Goal: Task Accomplishment & Management: Complete application form

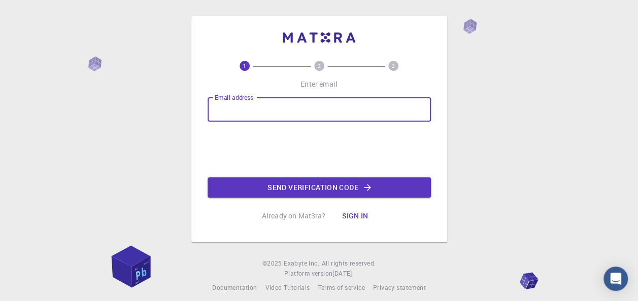
click at [293, 106] on input "Email address" at bounding box center [319, 109] width 223 height 24
type input "[EMAIL_ADDRESS][DOMAIN_NAME]"
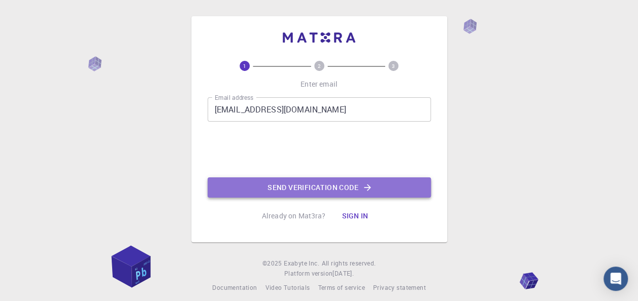
click at [307, 190] on button "Send verification code" at bounding box center [319, 188] width 223 height 20
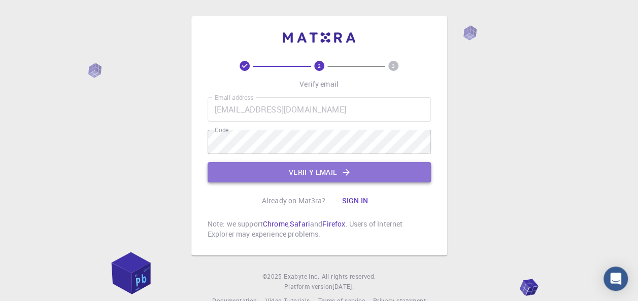
click at [299, 168] on button "Verify email" at bounding box center [319, 172] width 223 height 20
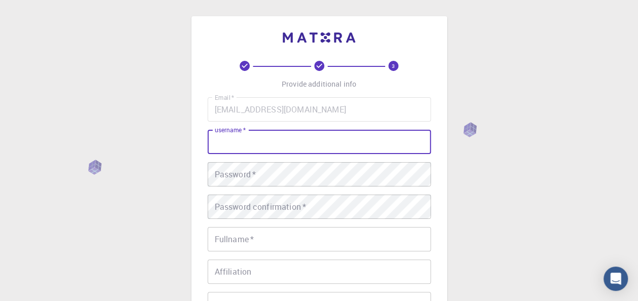
click at [294, 153] on input "username   *" at bounding box center [319, 142] width 223 height 24
type input "mrg"
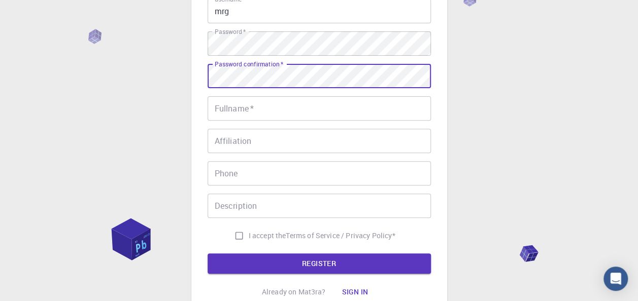
scroll to position [132, 0]
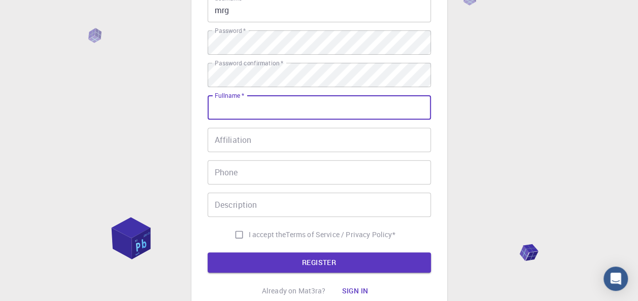
click at [311, 105] on input "Fullname   *" at bounding box center [319, 107] width 223 height 24
type input "[PERSON_NAME]"
type input "[PHONE_NUMBER]"
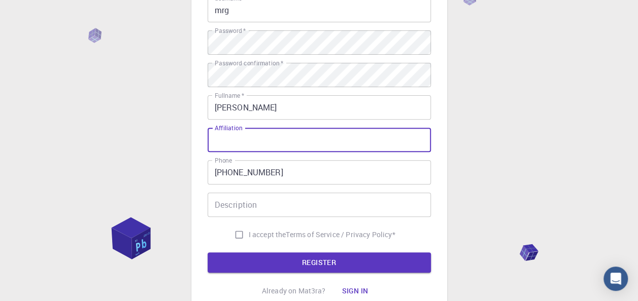
click at [272, 147] on input "Affiliation" at bounding box center [319, 140] width 223 height 24
type input "Department of Physics, [PERSON_NAME][GEOGRAPHIC_DATA], [GEOGRAPHIC_DATA]"
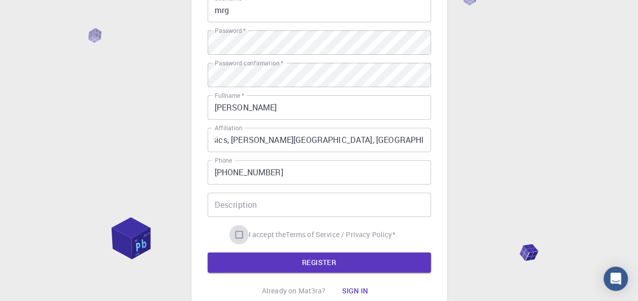
scroll to position [0, 0]
click at [242, 239] on input "I accept the Terms of Service / Privacy Policy *" at bounding box center [238, 234] width 19 height 19
checkbox input "true"
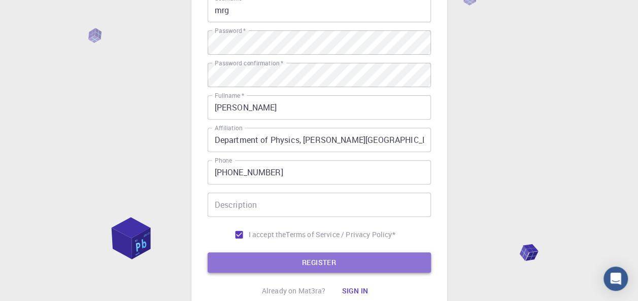
click at [327, 259] on button "REGISTER" at bounding box center [319, 263] width 223 height 20
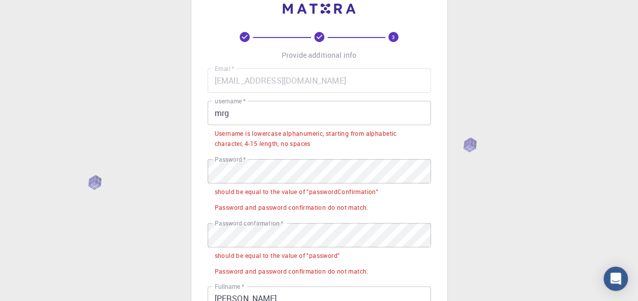
scroll to position [24, 0]
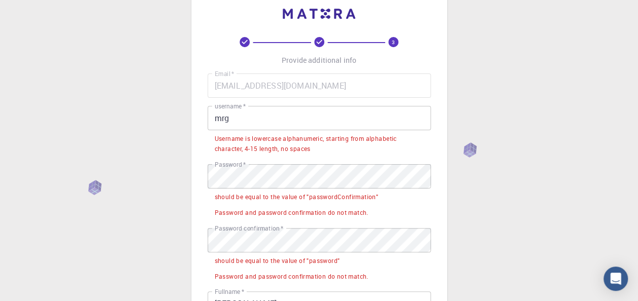
click at [227, 118] on input "mrg" at bounding box center [319, 118] width 223 height 24
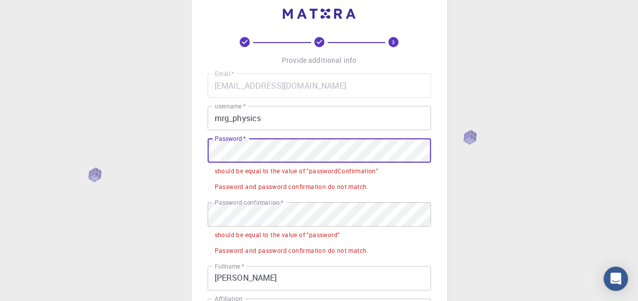
click at [190, 156] on div "3 Provide additional info Email   * [EMAIL_ADDRESS][DOMAIN_NAME] Email   * user…" at bounding box center [319, 265] width 638 height 579
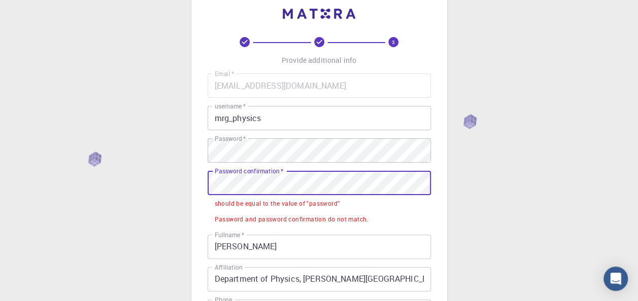
click at [175, 185] on div "3 Provide additional info Email   * [EMAIL_ADDRESS][DOMAIN_NAME] Email   * user…" at bounding box center [319, 250] width 638 height 548
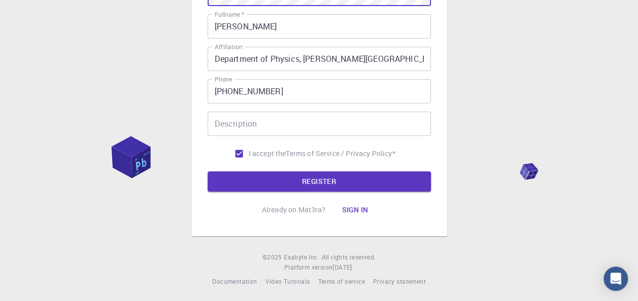
scroll to position [216, 0]
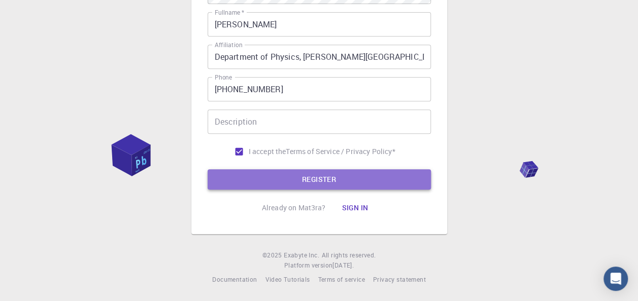
click at [325, 178] on button "REGISTER" at bounding box center [319, 180] width 223 height 20
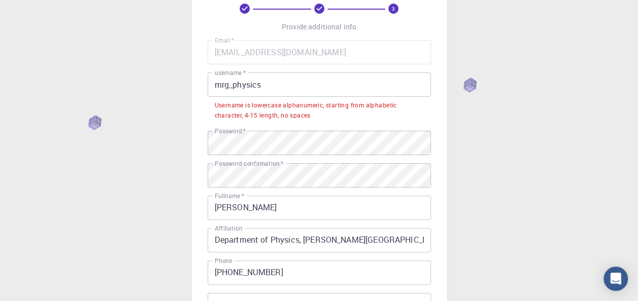
scroll to position [48, 0]
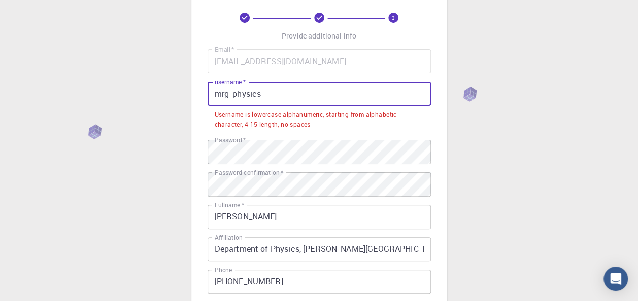
drag, startPoint x: 284, startPoint y: 83, endPoint x: 169, endPoint y: 103, distance: 116.9
click at [169, 103] on div "3 Provide additional info Email   * [EMAIL_ADDRESS][DOMAIN_NAME] Email   * user…" at bounding box center [319, 223] width 638 height 543
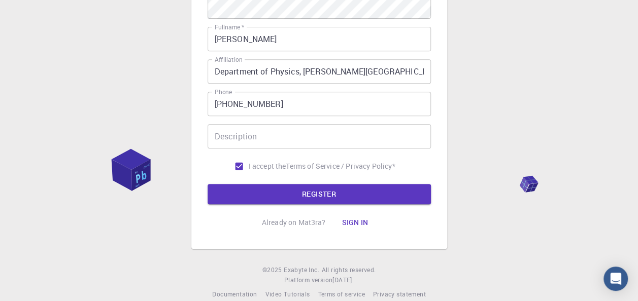
scroll to position [216, 0]
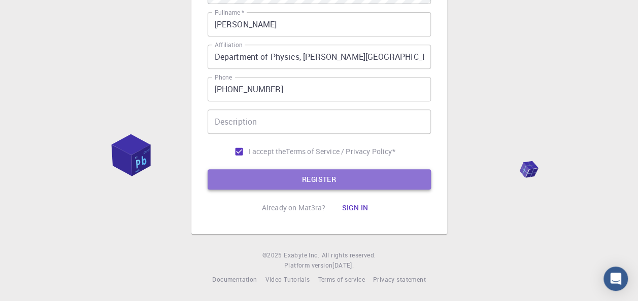
click at [314, 179] on button "REGISTER" at bounding box center [319, 180] width 223 height 20
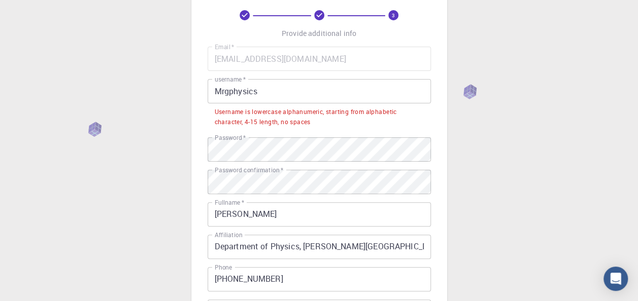
scroll to position [50, 0]
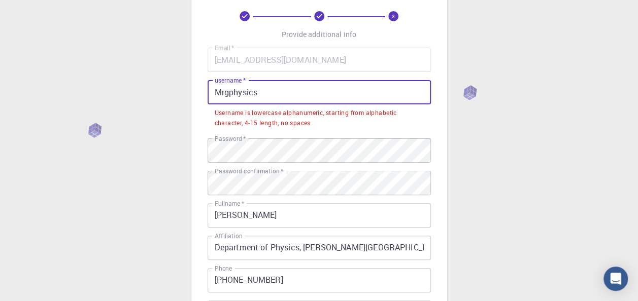
click at [230, 93] on input "Mrgphysics" at bounding box center [319, 92] width 223 height 24
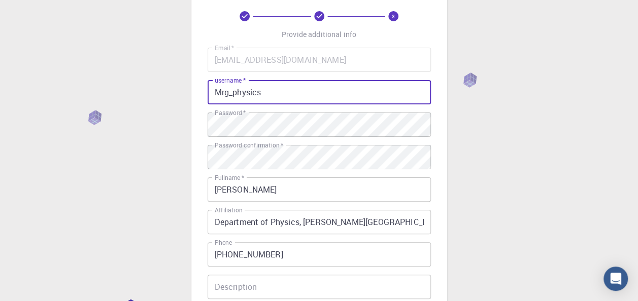
scroll to position [216, 0]
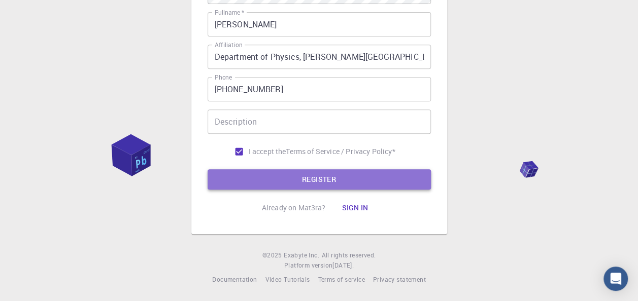
click at [278, 179] on button "REGISTER" at bounding box center [319, 180] width 223 height 20
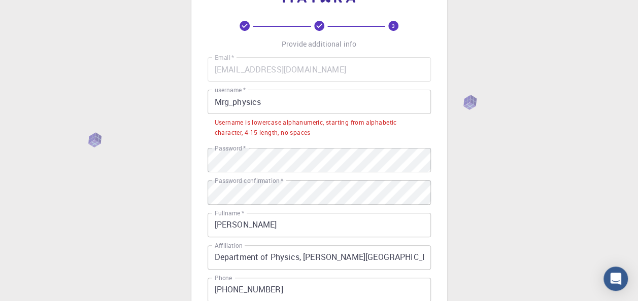
scroll to position [36, 0]
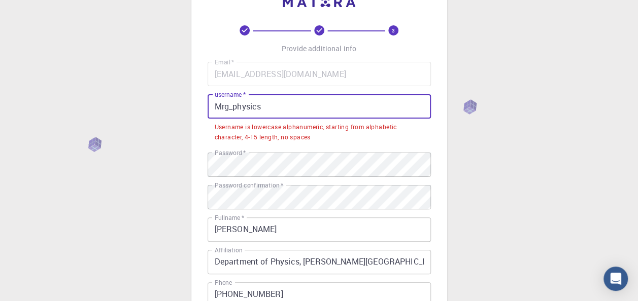
click at [220, 110] on input "Mrg_physics" at bounding box center [319, 106] width 223 height 24
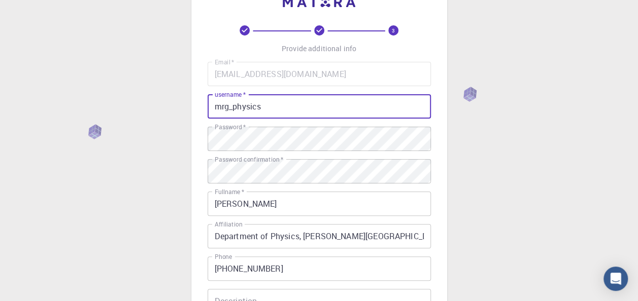
scroll to position [216, 0]
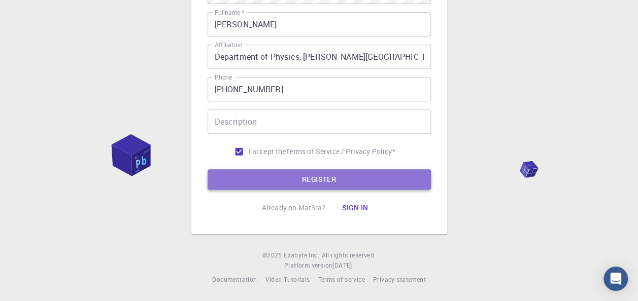
click at [324, 182] on button "REGISTER" at bounding box center [319, 180] width 223 height 20
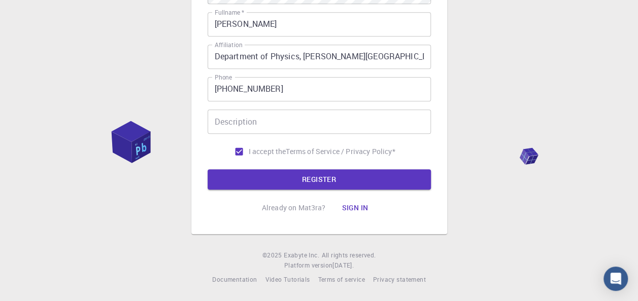
scroll to position [0, 0]
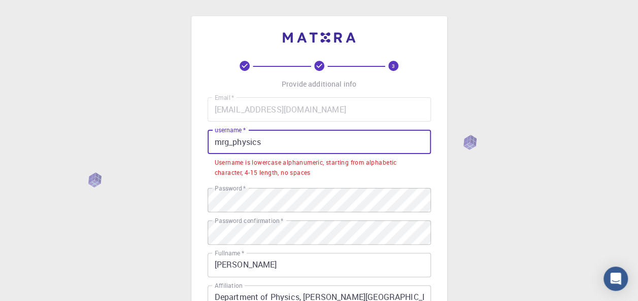
click at [232, 144] on input "mrg_physics" at bounding box center [319, 142] width 223 height 24
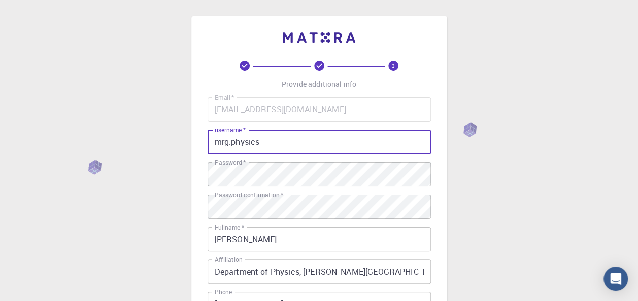
scroll to position [216, 0]
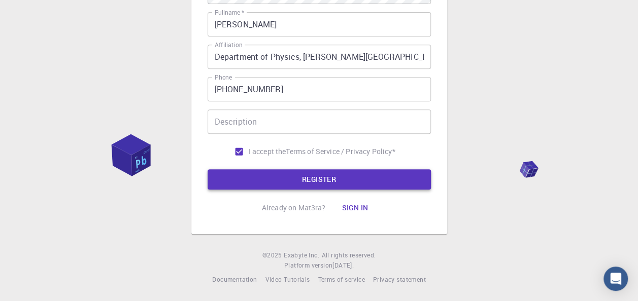
click at [330, 175] on button "REGISTER" at bounding box center [319, 180] width 223 height 20
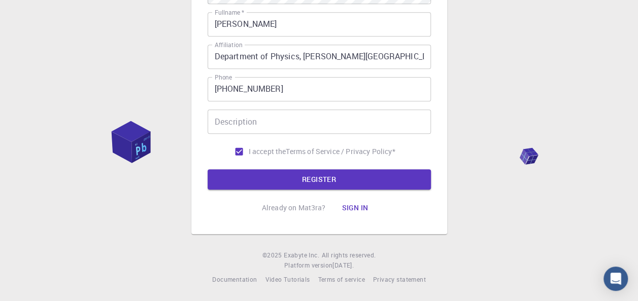
scroll to position [0, 0]
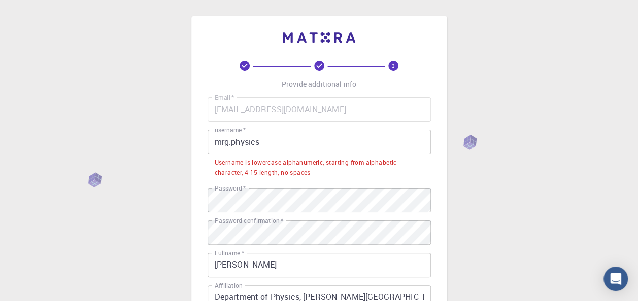
click at [230, 144] on input "mrg.physics" at bounding box center [319, 142] width 223 height 24
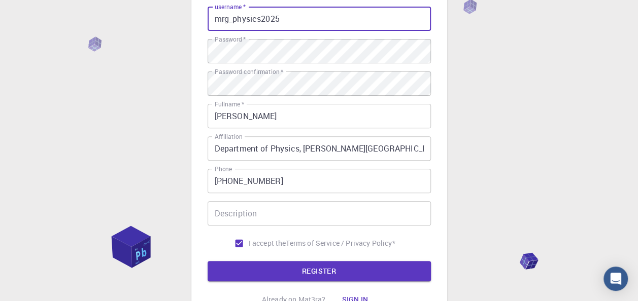
scroll to position [216, 0]
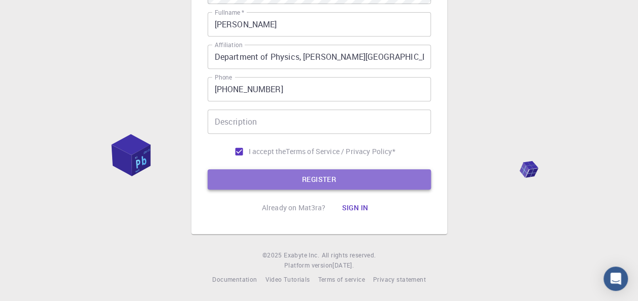
click at [311, 179] on button "REGISTER" at bounding box center [319, 180] width 223 height 20
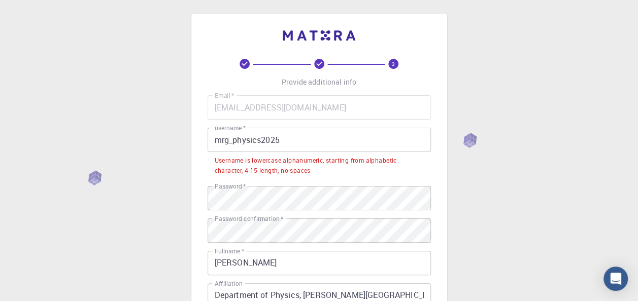
scroll to position [0, 0]
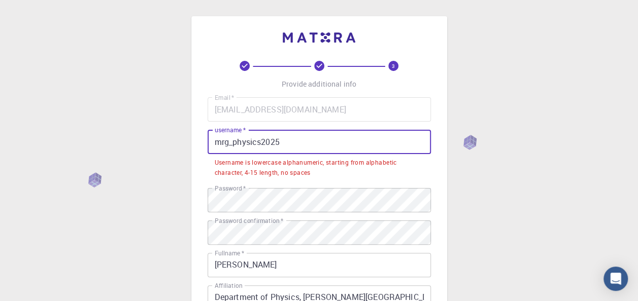
drag, startPoint x: 215, startPoint y: 143, endPoint x: 309, endPoint y: 149, distance: 93.6
click at [309, 149] on input "mrg_physics2025" at bounding box center [319, 142] width 223 height 24
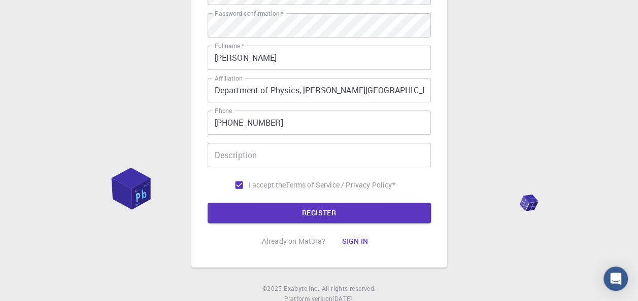
scroll to position [188, 0]
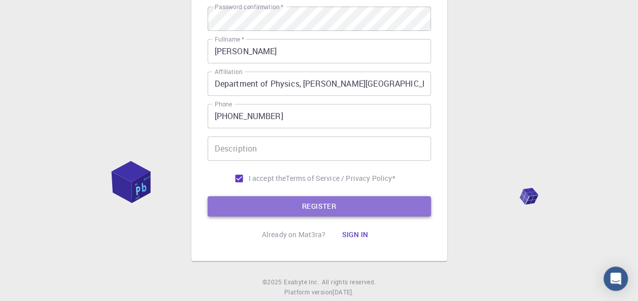
click at [326, 211] on button "REGISTER" at bounding box center [319, 206] width 223 height 20
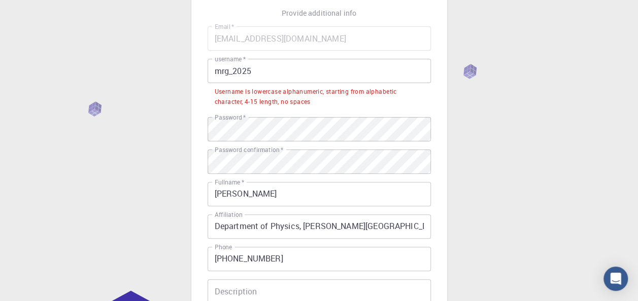
scroll to position [0, 0]
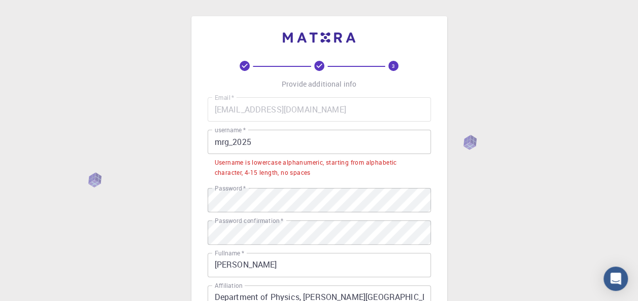
click at [231, 146] on input "mrg_2025" at bounding box center [319, 142] width 223 height 24
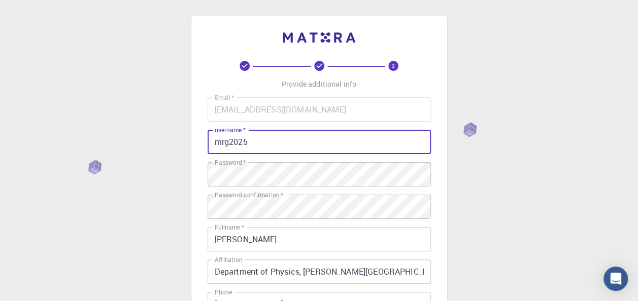
click at [332, 141] on input "mrg2025" at bounding box center [319, 142] width 223 height 24
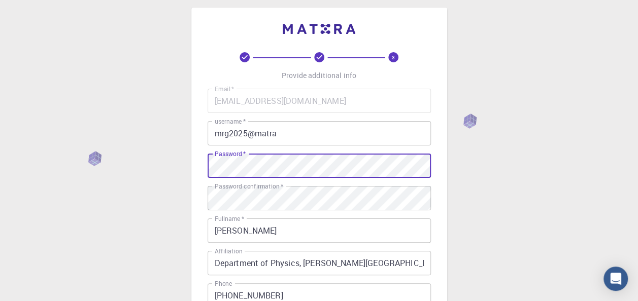
scroll to position [10, 0]
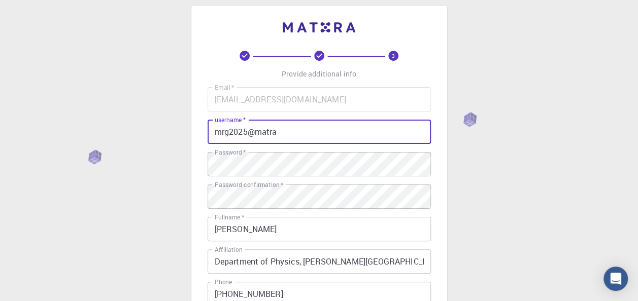
drag, startPoint x: 279, startPoint y: 137, endPoint x: 189, endPoint y: 140, distance: 90.4
click at [189, 140] on div "3 Provide additional info Email   * [EMAIL_ADDRESS][DOMAIN_NAME] Email   * user…" at bounding box center [319, 248] width 638 height 517
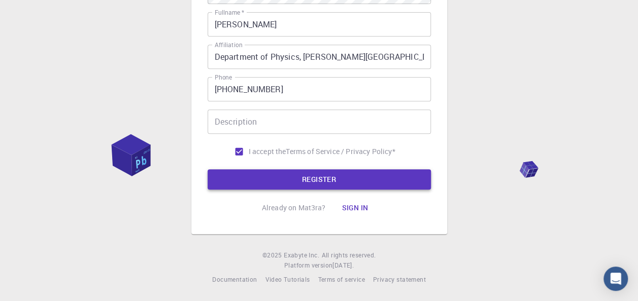
click at [314, 177] on button "REGISTER" at bounding box center [319, 180] width 223 height 20
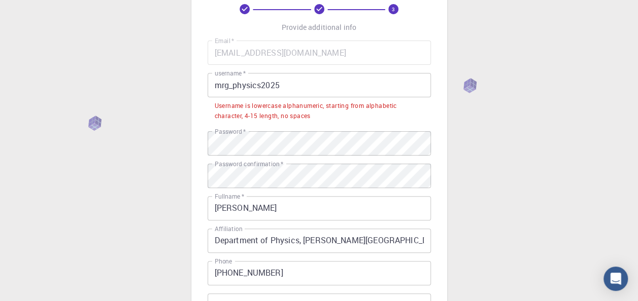
scroll to position [33, 0]
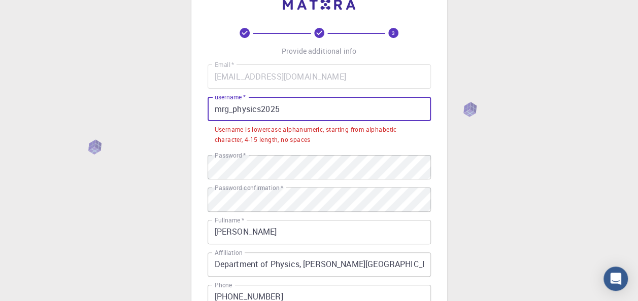
drag, startPoint x: 291, startPoint y: 106, endPoint x: 196, endPoint y: 111, distance: 95.5
click at [196, 111] on div "3 Provide additional info Email   * [EMAIL_ADDRESS][DOMAIN_NAME] Email   * user…" at bounding box center [319, 212] width 256 height 459
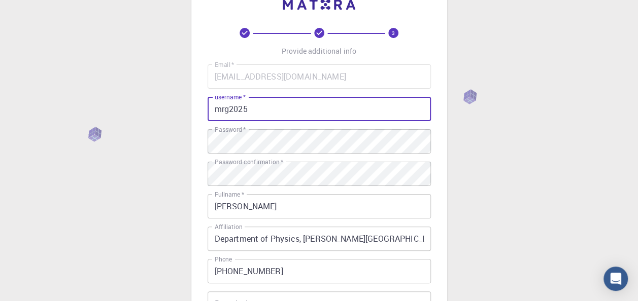
scroll to position [216, 0]
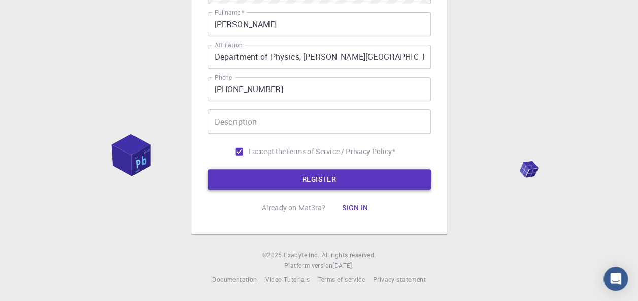
type input "mrg2025"
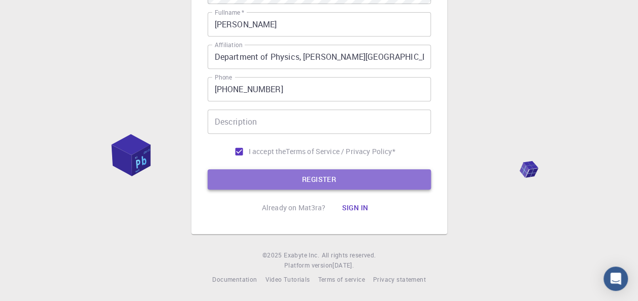
click at [316, 178] on button "REGISTER" at bounding box center [319, 180] width 223 height 20
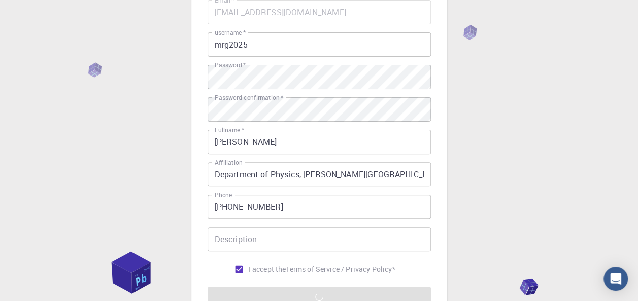
scroll to position [0, 0]
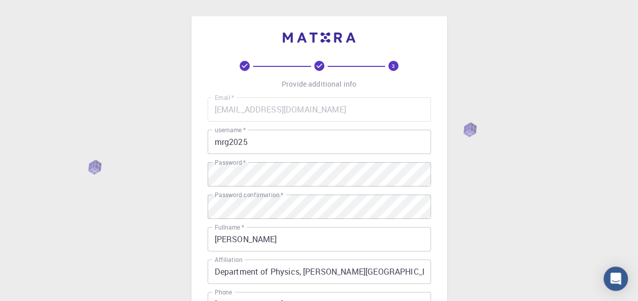
click at [588, 42] on div "3 Provide additional info Email   * [EMAIL_ADDRESS][DOMAIN_NAME] Email   * user…" at bounding box center [319, 258] width 638 height 517
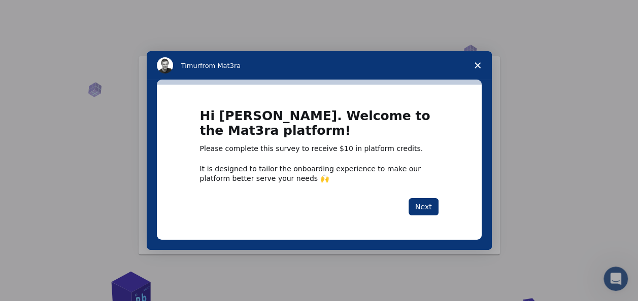
click at [557, 44] on div "Intercom messenger" at bounding box center [319, 150] width 638 height 301
click at [477, 66] on polygon "Close survey" at bounding box center [478, 65] width 6 height 6
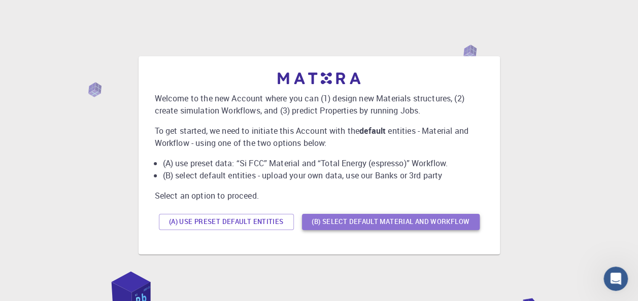
click at [385, 224] on button "(B) Select default material and workflow" at bounding box center [391, 222] width 178 height 16
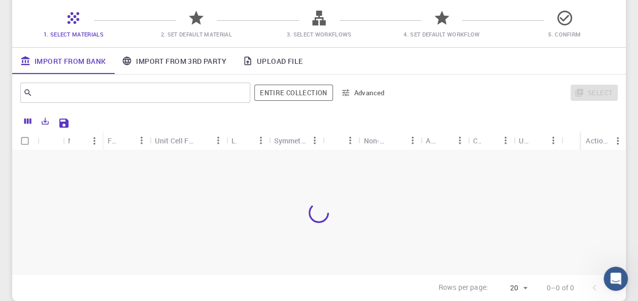
scroll to position [80, 0]
click at [256, 68] on link "Upload File" at bounding box center [272, 61] width 76 height 26
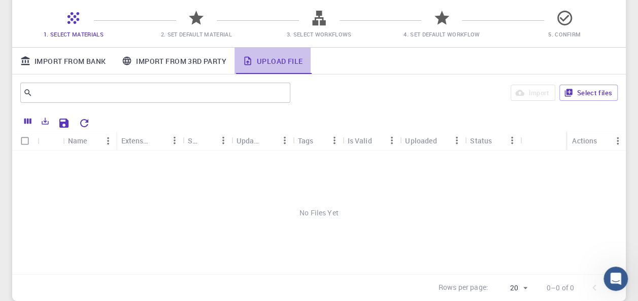
click at [256, 68] on link "Upload File" at bounding box center [272, 61] width 76 height 26
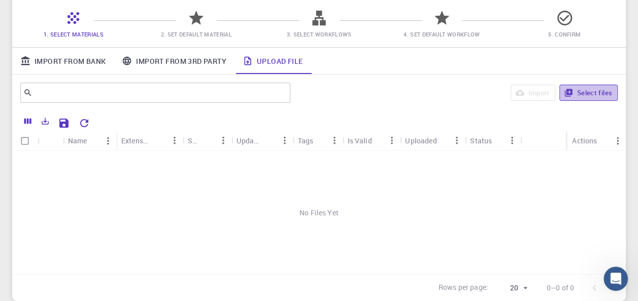
click at [587, 94] on button "Select files" at bounding box center [588, 93] width 58 height 16
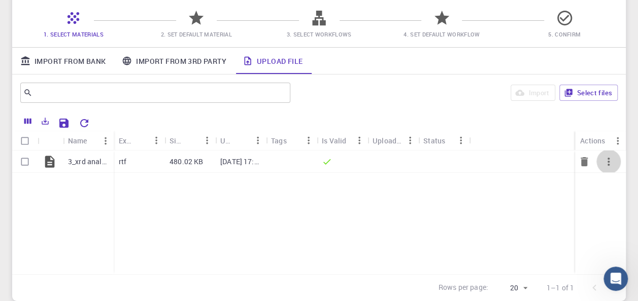
click at [607, 164] on icon "button" at bounding box center [608, 162] width 12 height 12
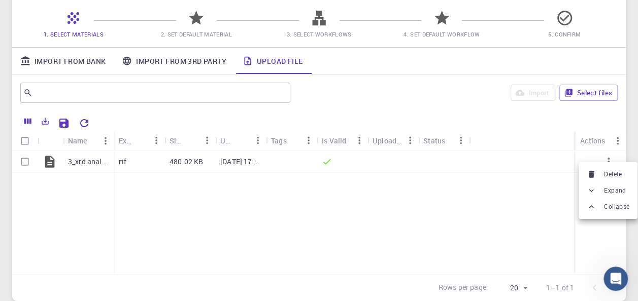
click at [618, 119] on div at bounding box center [319, 150] width 638 height 301
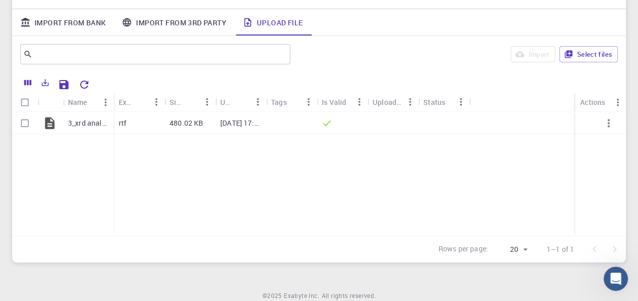
scroll to position [114, 0]
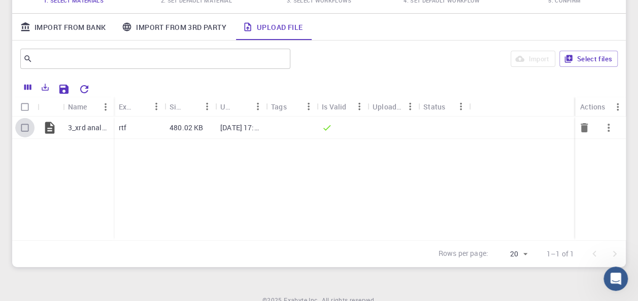
click at [23, 127] on input "Select row" at bounding box center [24, 127] width 19 height 19
checkbox input "true"
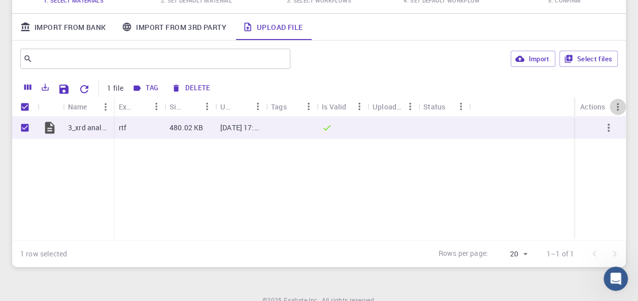
click at [618, 108] on icon "Menu" at bounding box center [617, 107] width 11 height 11
click at [448, 210] on div "3_xrd analysis.rtf rtf 480.02 KB [DATE] 17:21 PM" at bounding box center [319, 179] width 614 height 124
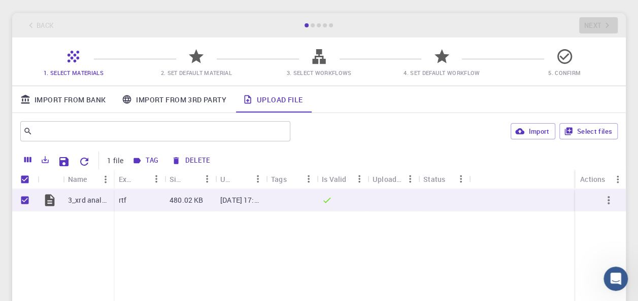
scroll to position [36, 0]
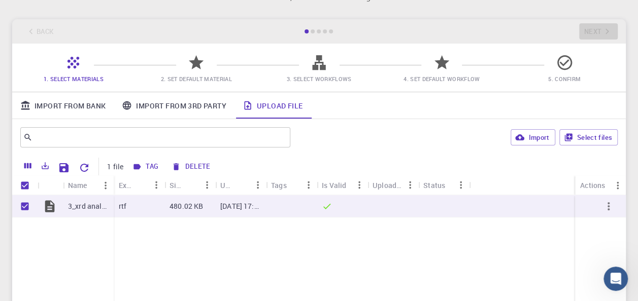
click at [198, 63] on icon at bounding box center [196, 62] width 15 height 14
click at [313, 70] on icon at bounding box center [318, 62] width 13 height 15
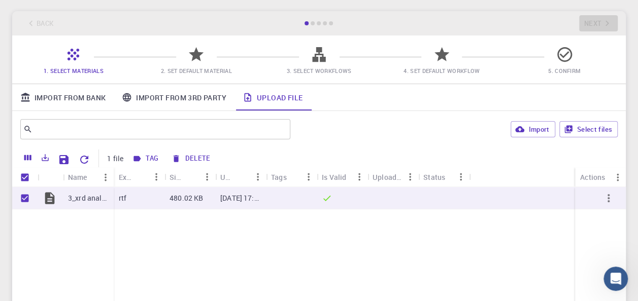
scroll to position [31, 0]
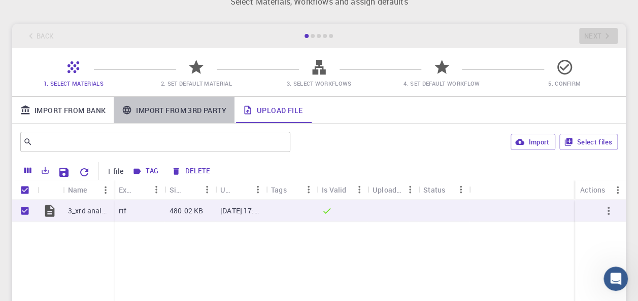
click at [154, 106] on link "Import From 3rd Party" at bounding box center [174, 110] width 120 height 26
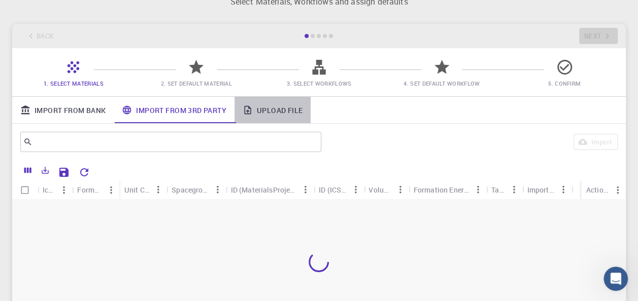
click at [260, 111] on link "Upload File" at bounding box center [272, 110] width 76 height 26
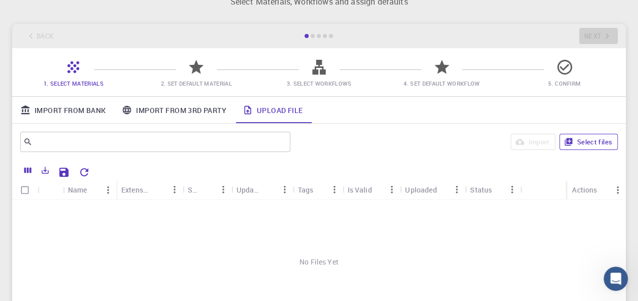
click at [600, 144] on button "Select files" at bounding box center [588, 142] width 58 height 16
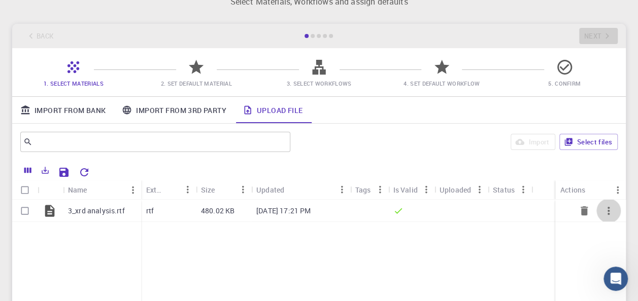
click at [614, 209] on icon "button" at bounding box center [608, 211] width 12 height 12
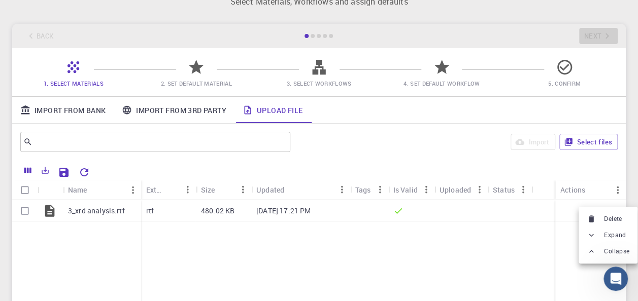
drag, startPoint x: 637, startPoint y: 140, endPoint x: 645, endPoint y: 221, distance: 81.6
click at [637, 221] on html "Initial Account Setup for [PERSON_NAME] Select Materials, Workflows and assign …" at bounding box center [319, 199] width 638 height 461
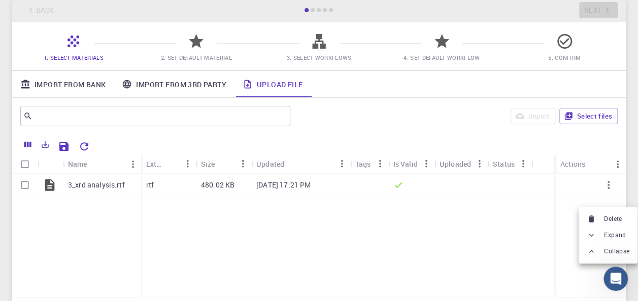
scroll to position [47, 0]
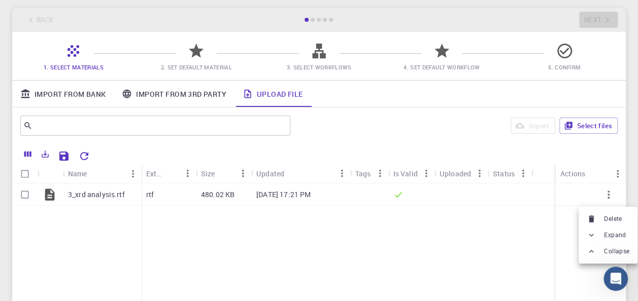
click at [473, 272] on div at bounding box center [319, 150] width 638 height 301
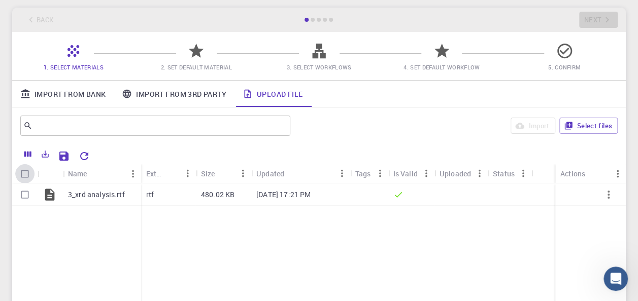
click at [26, 175] on input "Select all rows" at bounding box center [24, 173] width 19 height 19
checkbox input "true"
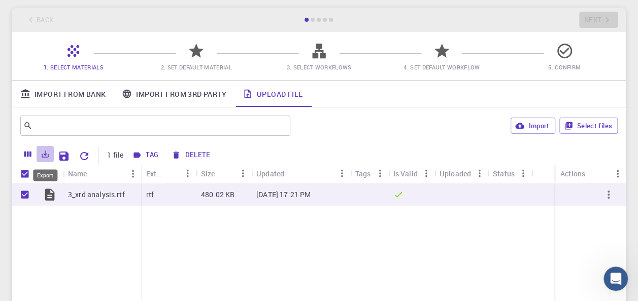
click at [43, 152] on icon "Export" at bounding box center [45, 154] width 9 height 9
click at [165, 262] on div "3_xrd analysis.rtf rtf 480.02 KB [DATE] 17:21 PM" at bounding box center [319, 246] width 614 height 124
click at [315, 56] on icon at bounding box center [318, 51] width 13 height 15
click at [197, 59] on icon at bounding box center [196, 51] width 18 height 18
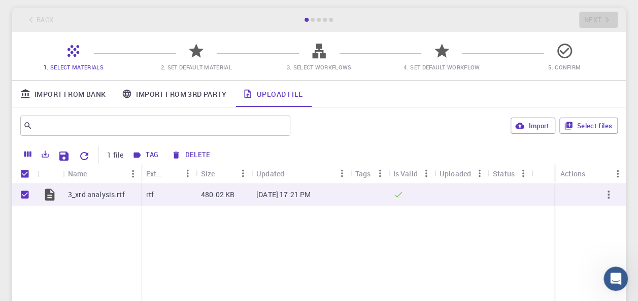
click at [197, 59] on icon at bounding box center [196, 51] width 18 height 18
click at [435, 49] on icon at bounding box center [441, 51] width 15 height 14
click at [533, 129] on button "Import" at bounding box center [533, 126] width 44 height 16
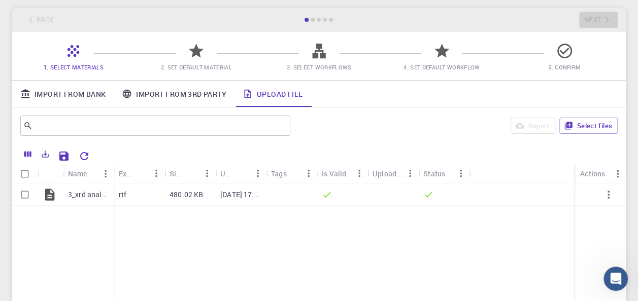
checkbox input "false"
click at [607, 189] on icon "button" at bounding box center [608, 195] width 12 height 12
click at [516, 226] on div at bounding box center [319, 150] width 638 height 301
click at [516, 226] on div "3_xrd analysis.rtf rtf 480.02 KB [DATE] 17:21 PM" at bounding box center [319, 246] width 614 height 124
click at [26, 194] on input "Select row" at bounding box center [24, 194] width 19 height 19
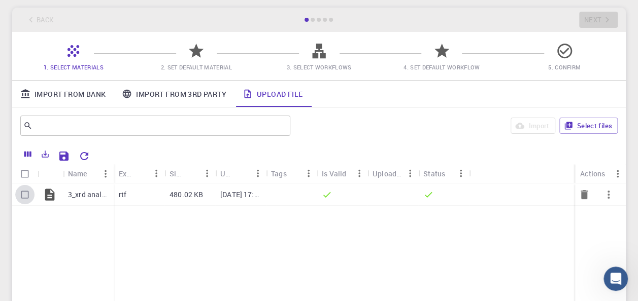
checkbox input "true"
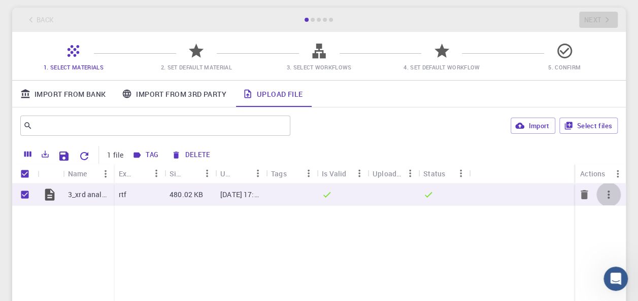
click at [604, 197] on icon "button" at bounding box center [608, 195] width 12 height 12
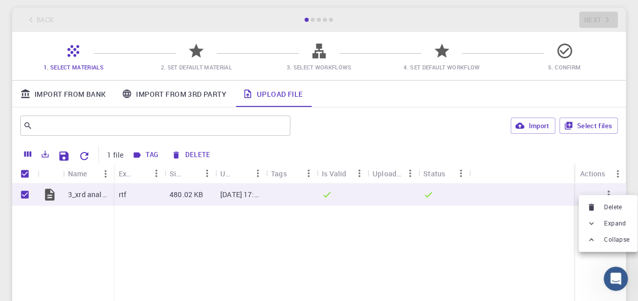
click at [460, 258] on div at bounding box center [319, 150] width 638 height 301
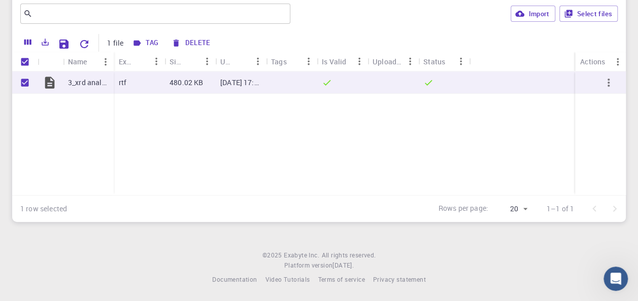
scroll to position [0, 0]
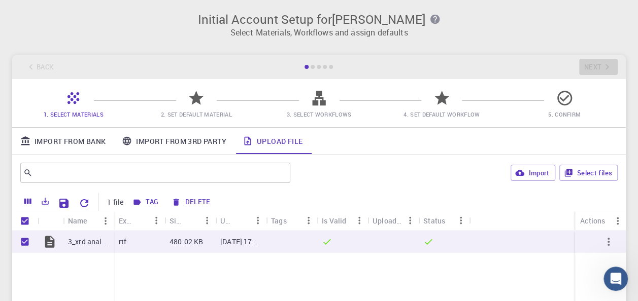
click at [191, 104] on icon at bounding box center [196, 98] width 18 height 18
click at [72, 106] on icon at bounding box center [73, 98] width 18 height 18
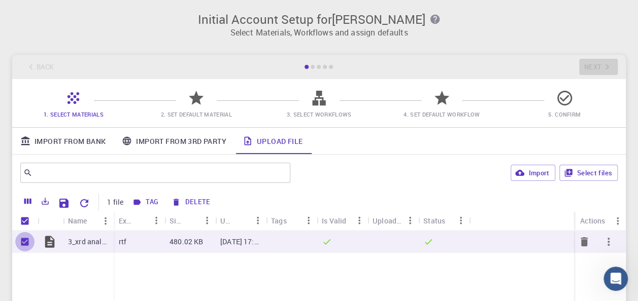
click at [24, 242] on input "Unselect row" at bounding box center [24, 241] width 19 height 19
checkbox input "false"
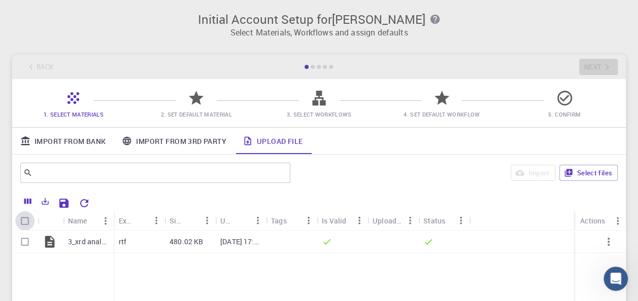
click at [26, 219] on input "Select all rows" at bounding box center [24, 221] width 19 height 19
checkbox input "true"
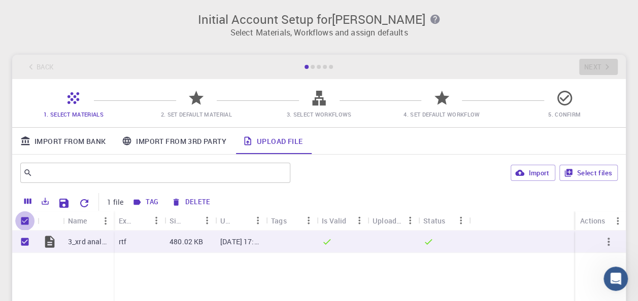
click at [26, 219] on input "Unselect all rows" at bounding box center [24, 221] width 19 height 19
checkbox input "false"
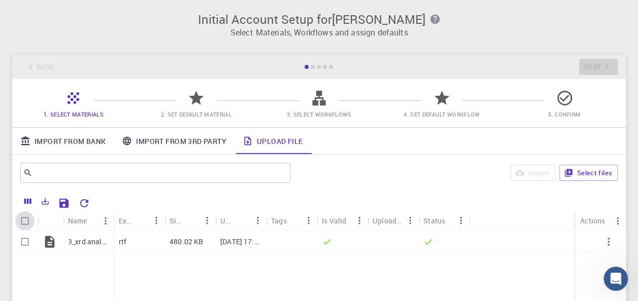
click at [26, 219] on input "Select all rows" at bounding box center [24, 221] width 19 height 19
checkbox input "true"
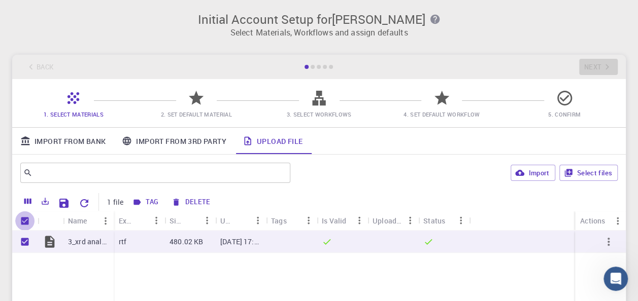
click at [26, 219] on input "Unselect all rows" at bounding box center [24, 221] width 19 height 19
checkbox input "false"
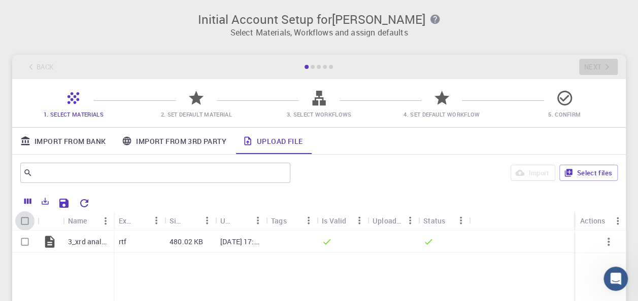
click at [26, 219] on input "Select all rows" at bounding box center [24, 221] width 19 height 19
checkbox input "true"
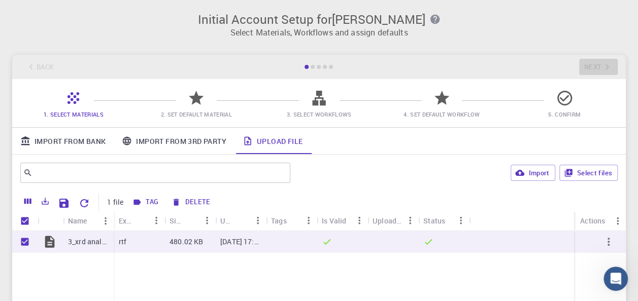
click at [581, 69] on div "Back Next" at bounding box center [319, 67] width 614 height 24
click at [191, 112] on span "2. Set Default Material" at bounding box center [196, 115] width 71 height 8
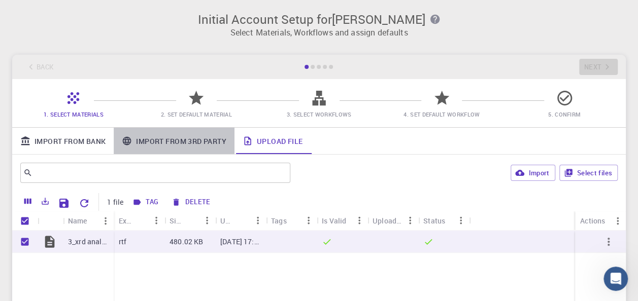
click at [178, 139] on link "Import From 3rd Party" at bounding box center [174, 141] width 120 height 26
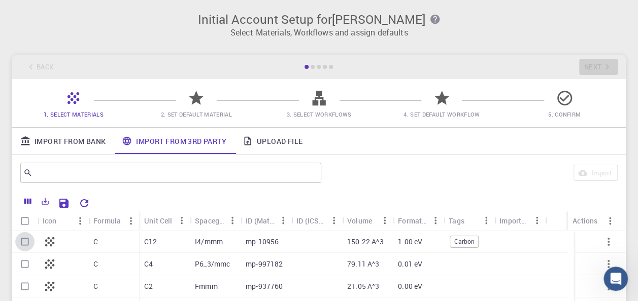
click at [25, 244] on input "Select row" at bounding box center [24, 241] width 19 height 19
checkbox input "true"
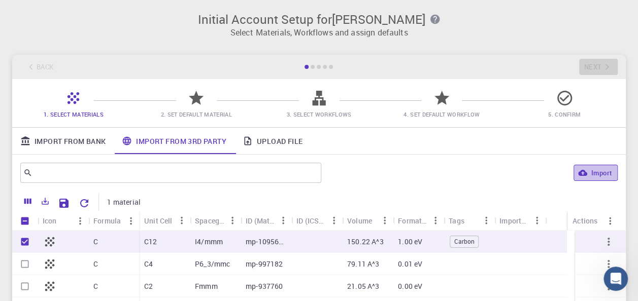
click at [594, 179] on button "Import" at bounding box center [595, 173] width 44 height 16
checkbox input "false"
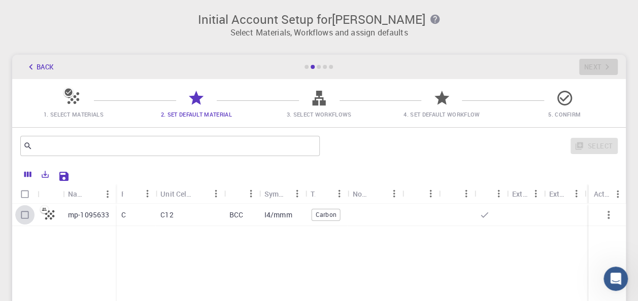
click at [23, 214] on input "Select row" at bounding box center [24, 215] width 19 height 19
checkbox input "true"
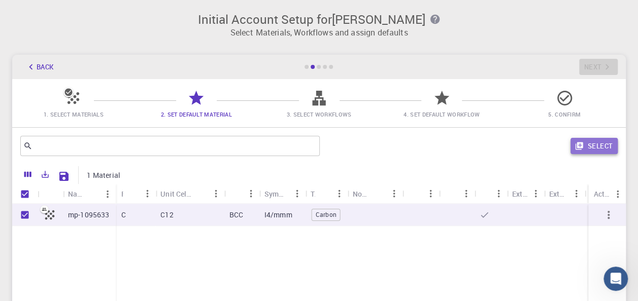
click at [591, 144] on button "Select" at bounding box center [593, 146] width 47 height 16
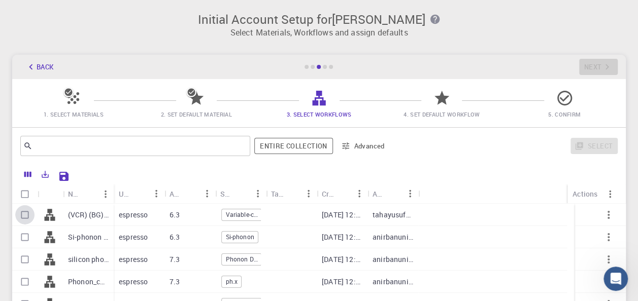
click at [24, 216] on input "Select row" at bounding box center [24, 215] width 19 height 19
checkbox input "true"
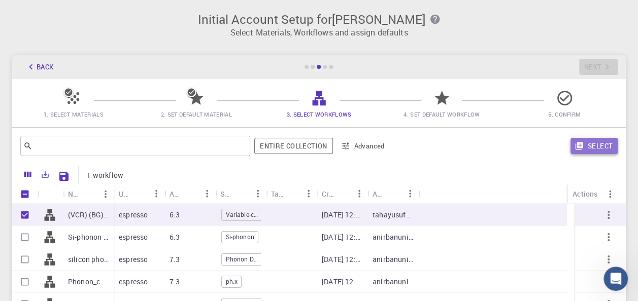
click at [594, 148] on button "Select" at bounding box center [593, 146] width 47 height 16
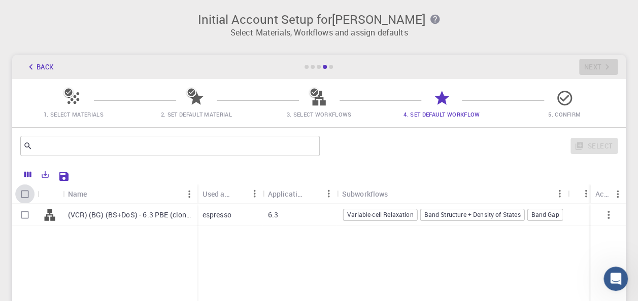
click at [22, 198] on input "Select all rows" at bounding box center [24, 194] width 19 height 19
checkbox input "true"
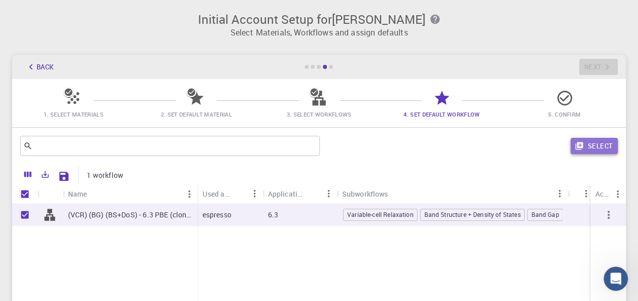
click at [596, 152] on button "Select" at bounding box center [593, 146] width 47 height 16
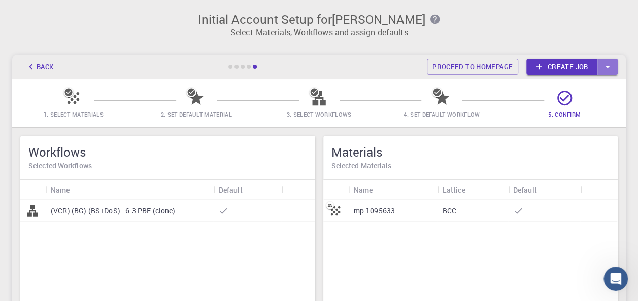
click at [606, 69] on icon "button" at bounding box center [607, 66] width 11 height 11
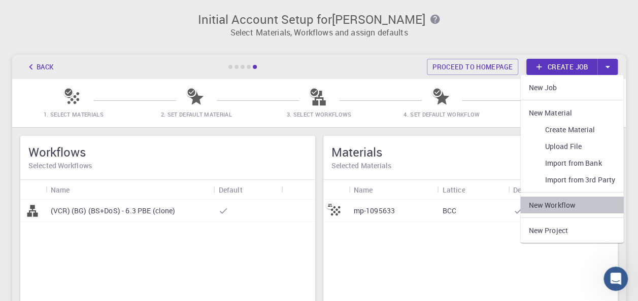
click at [552, 206] on link "New Workflow" at bounding box center [571, 205] width 103 height 17
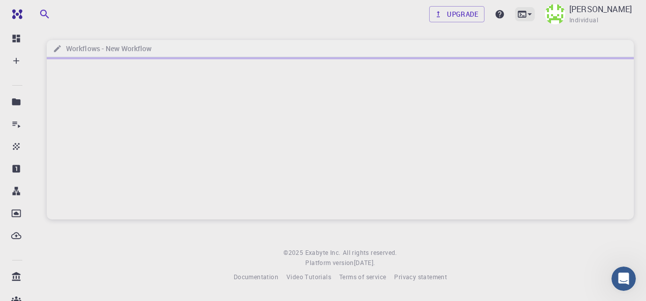
click at [524, 13] on icon at bounding box center [529, 14] width 10 height 10
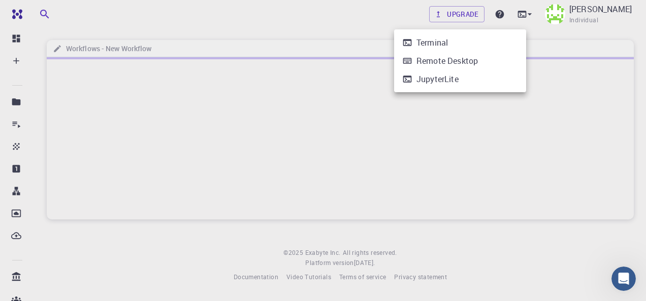
click at [462, 188] on div at bounding box center [323, 150] width 646 height 301
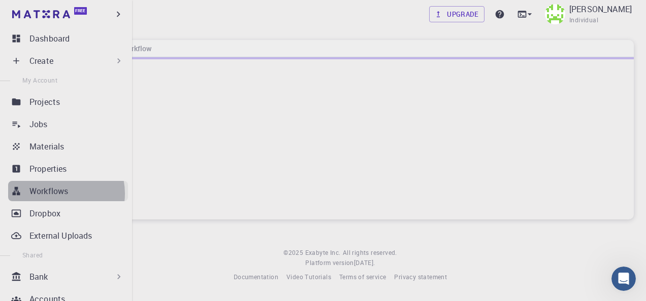
click at [58, 194] on p "Workflows" at bounding box center [48, 191] width 39 height 12
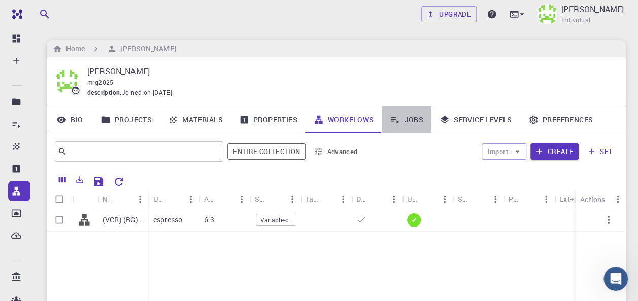
click at [403, 121] on link "Jobs" at bounding box center [407, 120] width 50 height 26
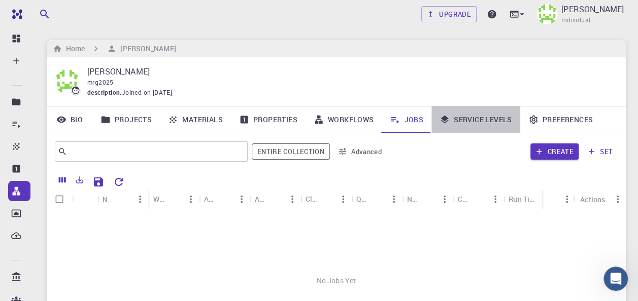
click at [480, 126] on link "Service Levels" at bounding box center [475, 120] width 89 height 26
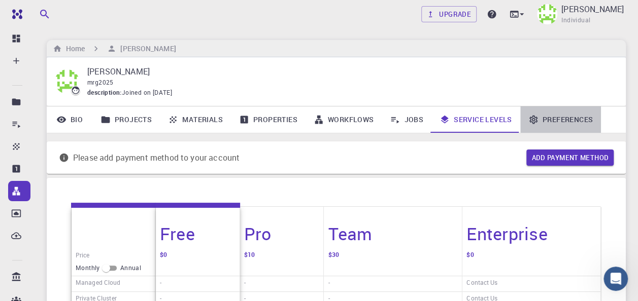
click at [564, 117] on link "Preferences" at bounding box center [560, 120] width 81 height 26
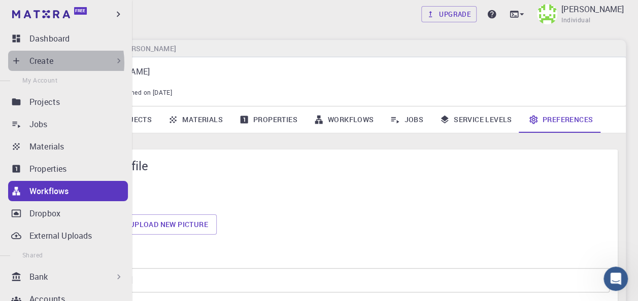
click at [46, 63] on p "Create" at bounding box center [41, 61] width 24 height 12
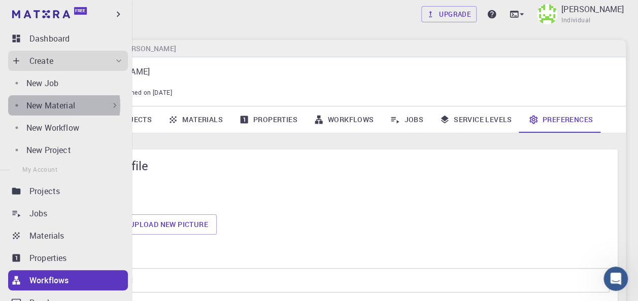
click at [57, 106] on p "New Material" at bounding box center [50, 105] width 49 height 12
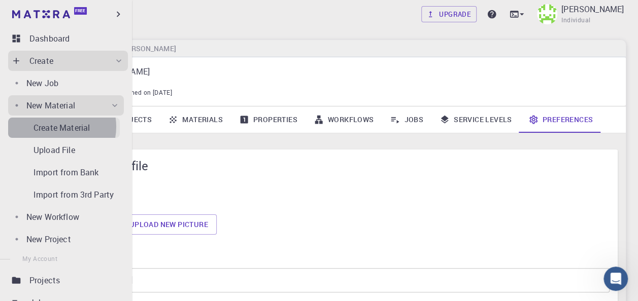
click at [55, 127] on p "Create Material" at bounding box center [61, 128] width 56 height 12
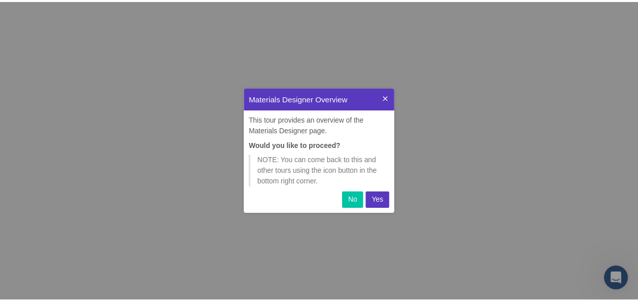
scroll to position [118, 144]
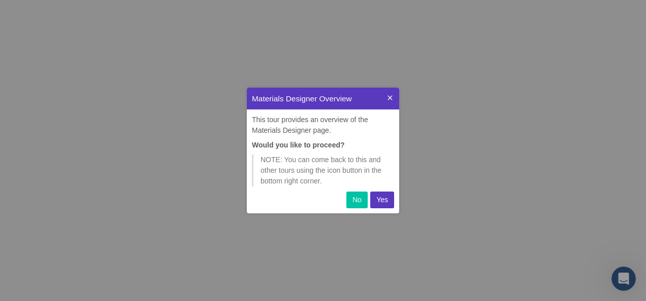
click at [357, 202] on p "No" at bounding box center [356, 200] width 9 height 11
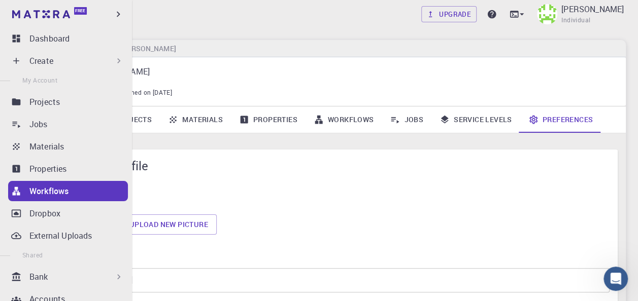
click at [46, 57] on p "Create" at bounding box center [41, 61] width 24 height 12
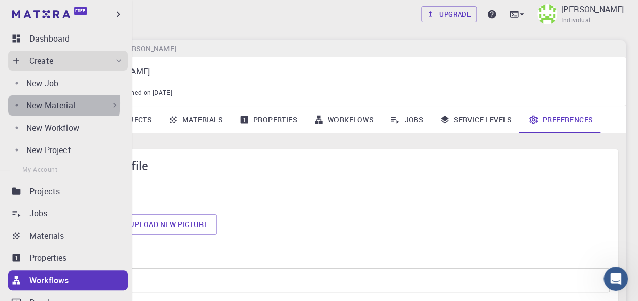
click at [51, 104] on p "New Material" at bounding box center [50, 105] width 49 height 12
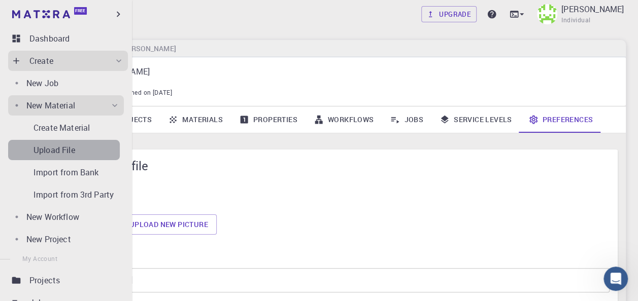
click at [68, 150] on p "Upload File" at bounding box center [54, 150] width 42 height 12
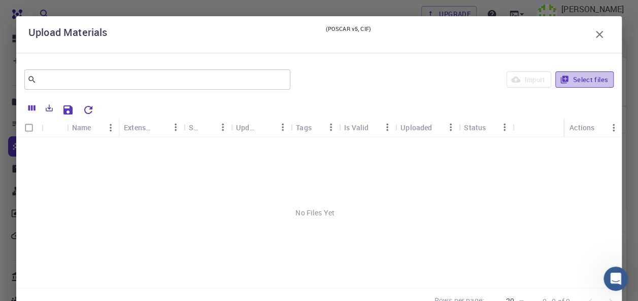
click at [573, 80] on button "Select files" at bounding box center [584, 80] width 58 height 16
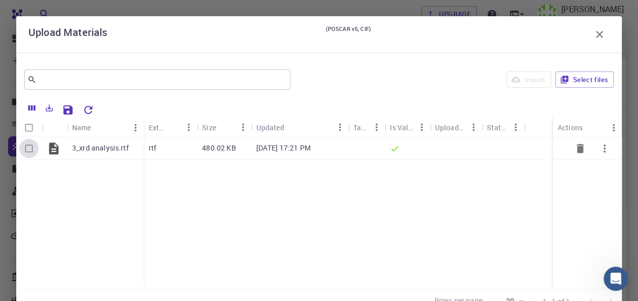
click at [31, 152] on input "Select row" at bounding box center [28, 148] width 19 height 19
checkbox input "true"
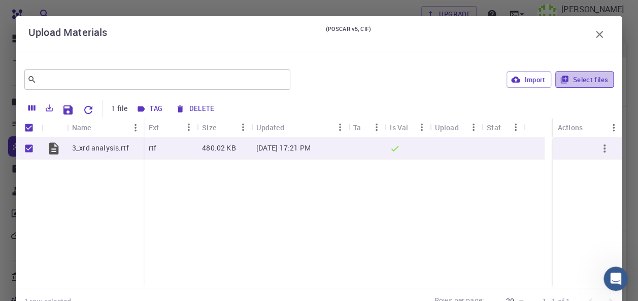
click at [572, 81] on button "Select files" at bounding box center [584, 80] width 58 height 16
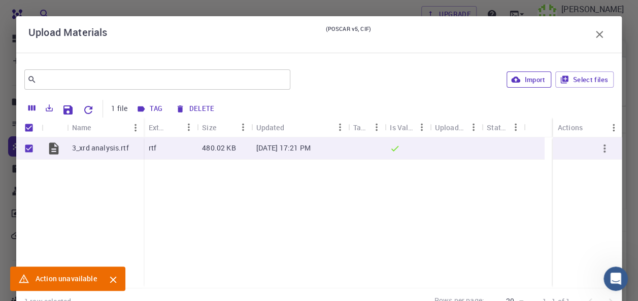
click at [529, 77] on button "Import" at bounding box center [529, 80] width 44 height 16
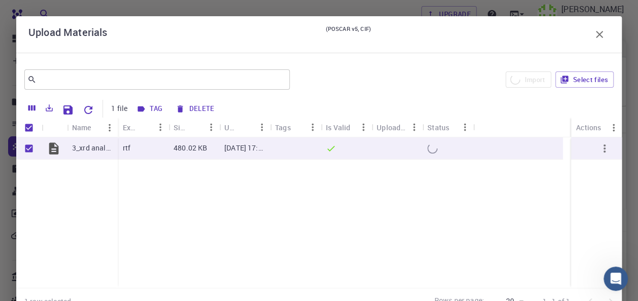
checkbox input "false"
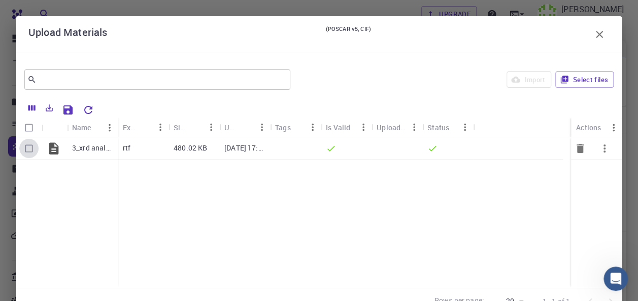
click at [30, 147] on input "Select row" at bounding box center [28, 148] width 19 height 19
checkbox input "true"
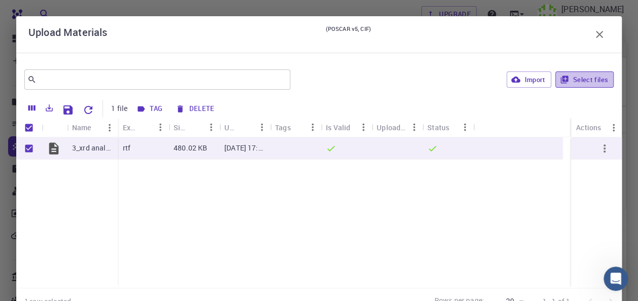
click at [570, 77] on button "Select files" at bounding box center [584, 80] width 58 height 16
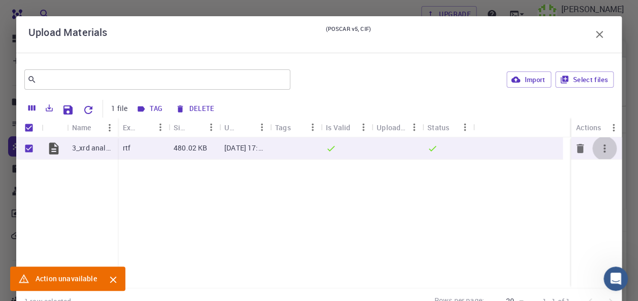
click at [598, 143] on icon "button" at bounding box center [604, 149] width 12 height 12
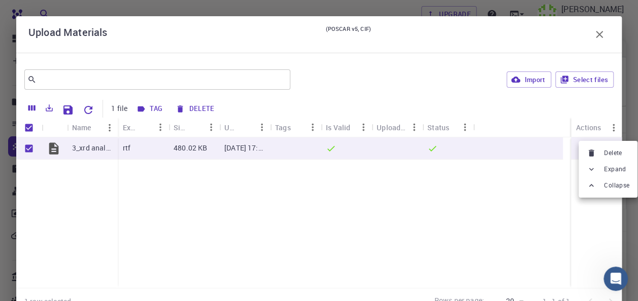
click at [537, 178] on div at bounding box center [319, 150] width 638 height 301
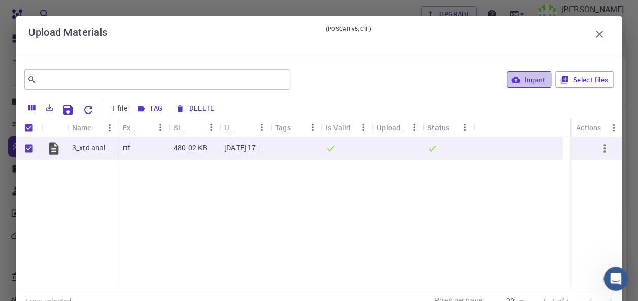
click at [527, 83] on button "Import" at bounding box center [529, 80] width 44 height 16
checkbox input "false"
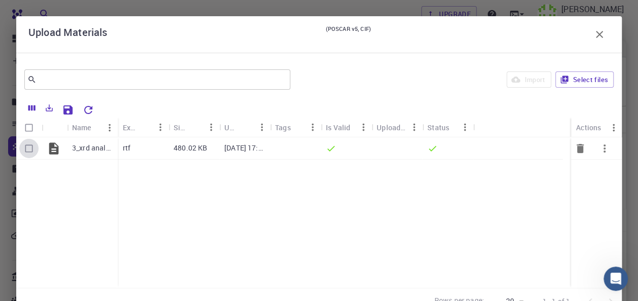
click at [30, 149] on input "Select row" at bounding box center [28, 148] width 19 height 19
checkbox input "true"
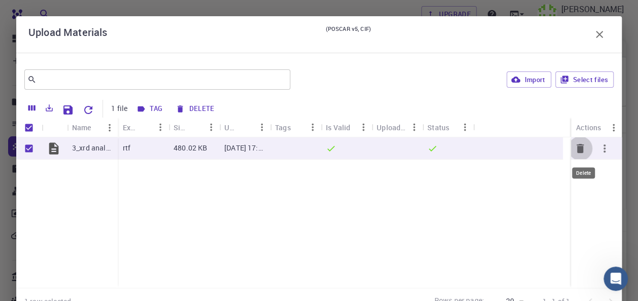
click at [577, 147] on icon "Delete" at bounding box center [580, 148] width 7 height 9
checkbox input "false"
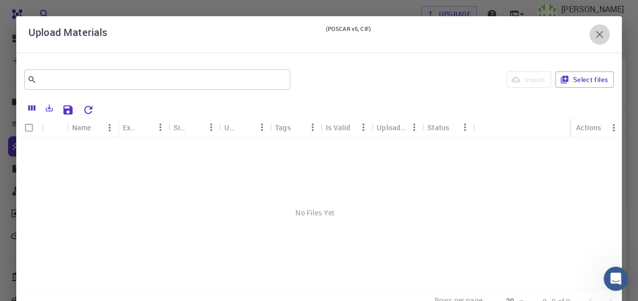
click at [599, 32] on button "button" at bounding box center [599, 34] width 20 height 20
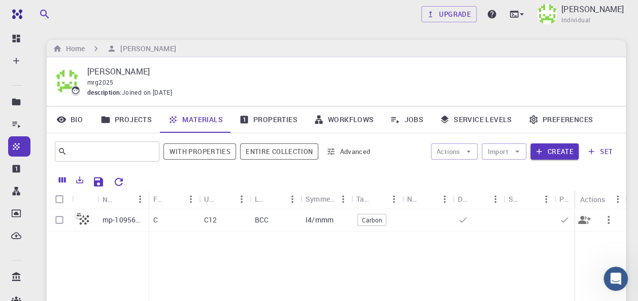
click at [59, 223] on input "Select row" at bounding box center [59, 220] width 19 height 19
checkbox input "true"
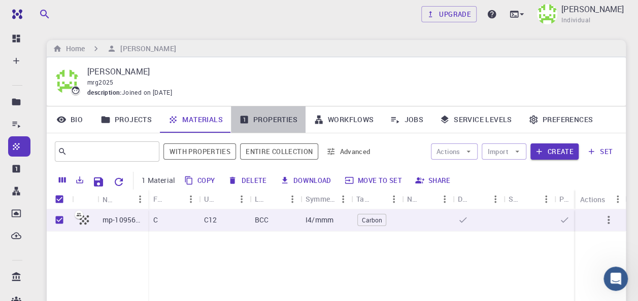
click at [269, 119] on link "Properties" at bounding box center [268, 120] width 75 height 26
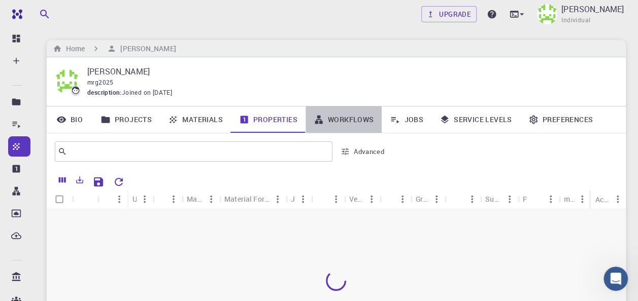
click at [353, 125] on link "Workflows" at bounding box center [344, 120] width 77 height 26
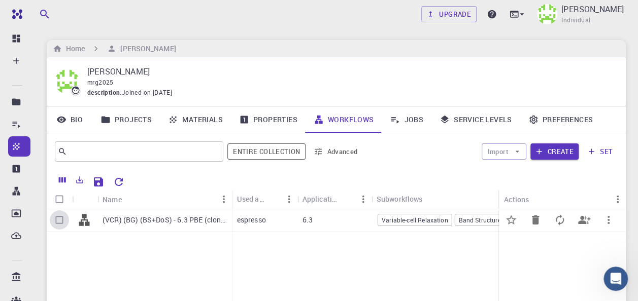
click at [61, 223] on input "Select row" at bounding box center [59, 220] width 19 height 19
checkbox input "true"
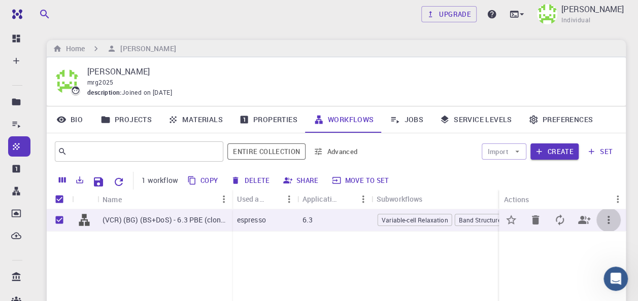
click at [607, 223] on icon "button" at bounding box center [608, 220] width 12 height 12
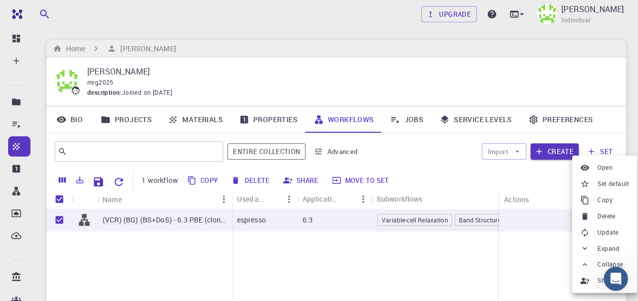
click at [537, 255] on div at bounding box center [319, 150] width 638 height 301
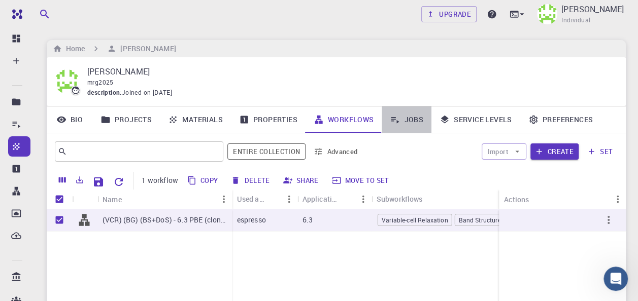
click at [424, 119] on link "Jobs" at bounding box center [407, 120] width 50 height 26
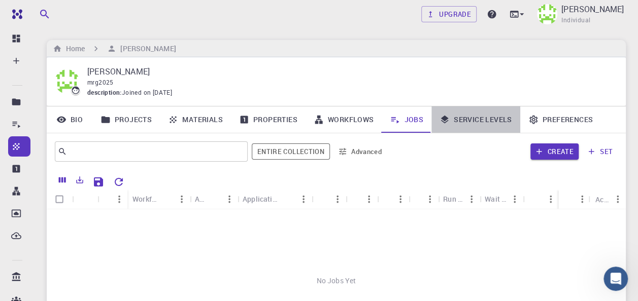
click at [464, 122] on link "Service Levels" at bounding box center [475, 120] width 89 height 26
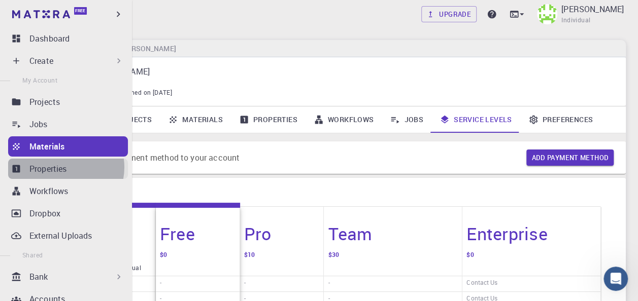
click at [63, 167] on p "Properties" at bounding box center [48, 169] width 38 height 12
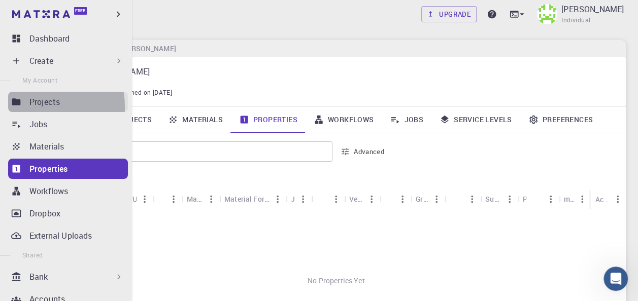
click at [32, 107] on p "Projects" at bounding box center [44, 102] width 30 height 12
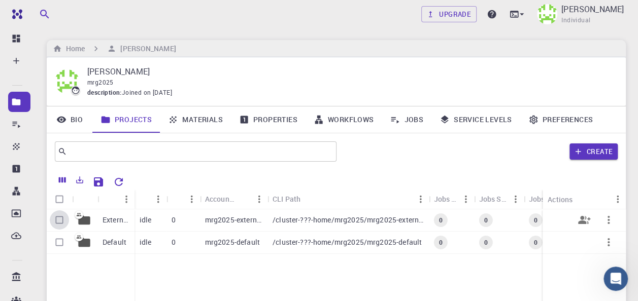
click at [56, 220] on input "Select row" at bounding box center [59, 220] width 19 height 19
checkbox input "true"
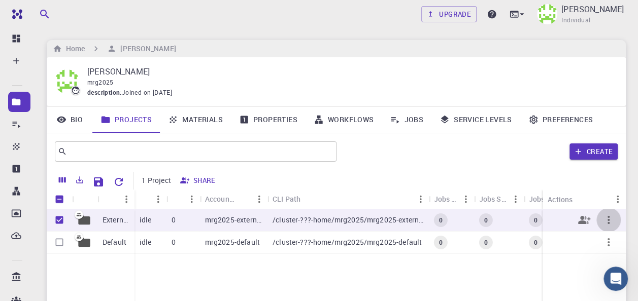
click at [607, 216] on icon "button" at bounding box center [608, 220] width 12 height 12
click at [590, 185] on div at bounding box center [319, 150] width 638 height 301
click at [593, 151] on button "Create" at bounding box center [593, 152] width 48 height 16
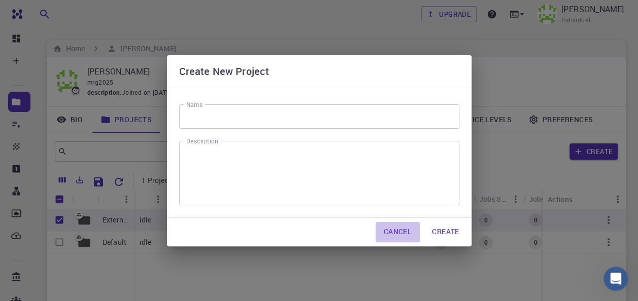
click at [404, 229] on button "Cancel" at bounding box center [398, 232] width 44 height 20
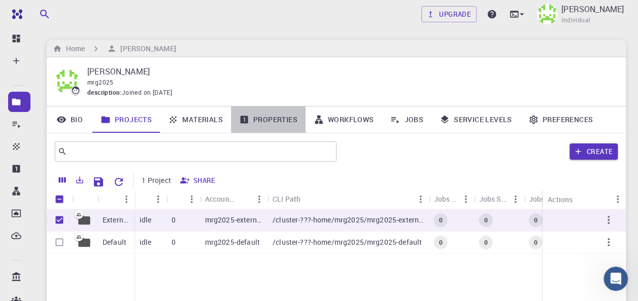
click at [274, 116] on link "Properties" at bounding box center [268, 120] width 75 height 26
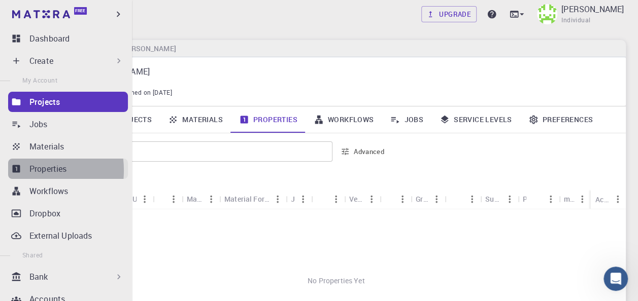
click at [18, 171] on icon at bounding box center [17, 169] width 8 height 8
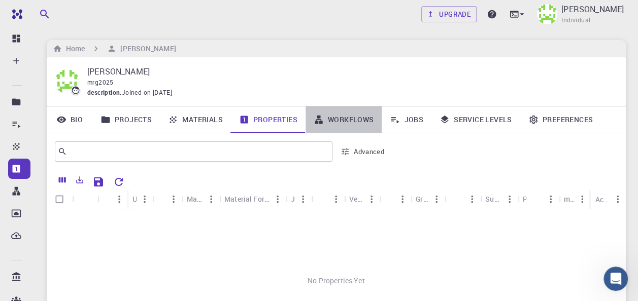
click at [332, 124] on link "Workflows" at bounding box center [344, 120] width 77 height 26
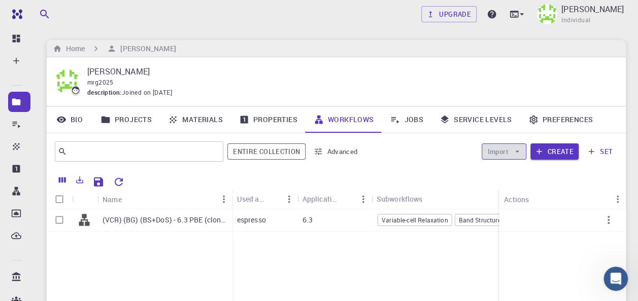
click at [520, 151] on icon "button" at bounding box center [517, 151] width 9 height 9
click at [453, 150] on div "Import Create set" at bounding box center [491, 152] width 251 height 24
click at [354, 194] on div "Application Version" at bounding box center [347, 199] width 16 height 16
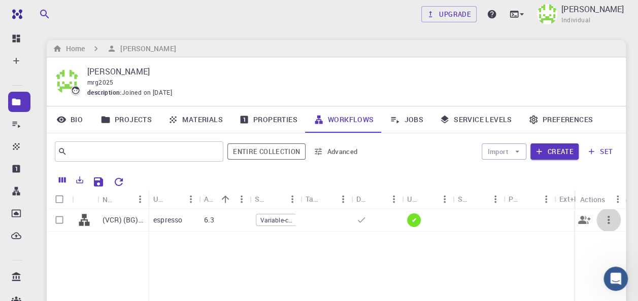
click at [608, 217] on icon "button" at bounding box center [609, 220] width 2 height 8
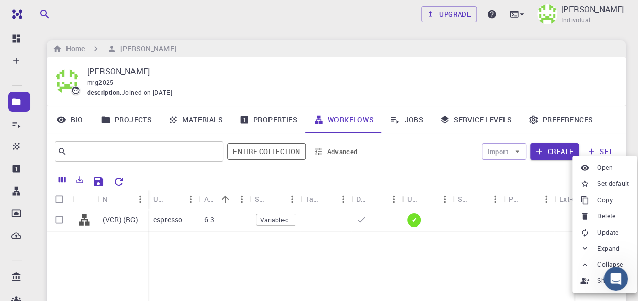
click at [531, 259] on div at bounding box center [319, 150] width 638 height 301
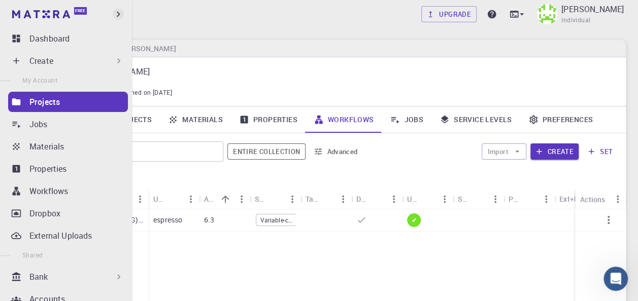
click at [115, 14] on icon "button" at bounding box center [118, 14] width 11 height 11
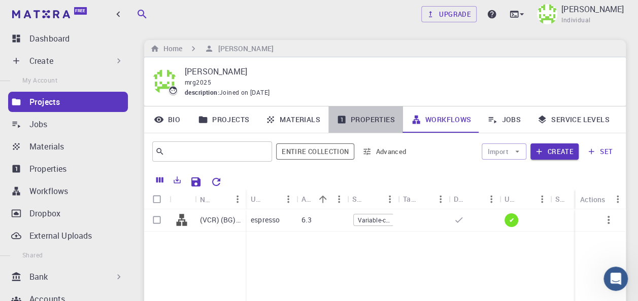
click at [352, 129] on link "Properties" at bounding box center [365, 120] width 75 height 26
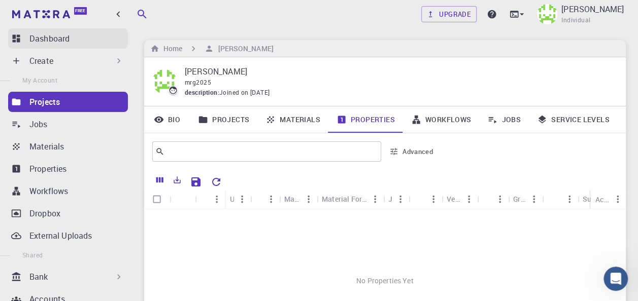
click at [57, 43] on p "Dashboard" at bounding box center [49, 38] width 40 height 12
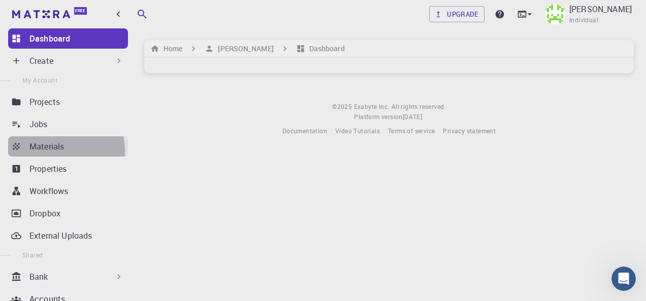
click at [46, 151] on p "Materials" at bounding box center [46, 147] width 35 height 12
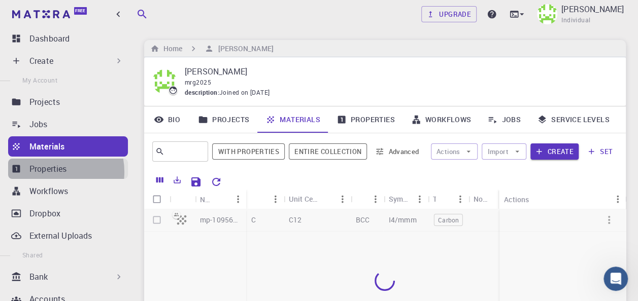
click at [48, 172] on p "Properties" at bounding box center [48, 169] width 38 height 12
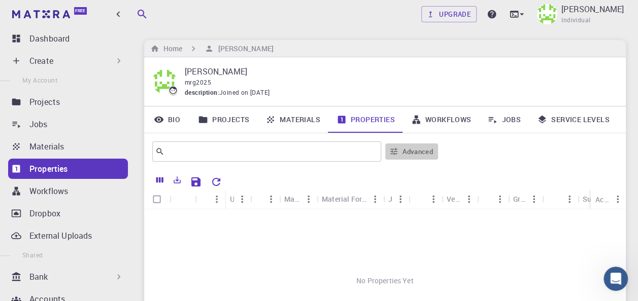
click at [426, 156] on button "Advanced" at bounding box center [411, 152] width 53 height 16
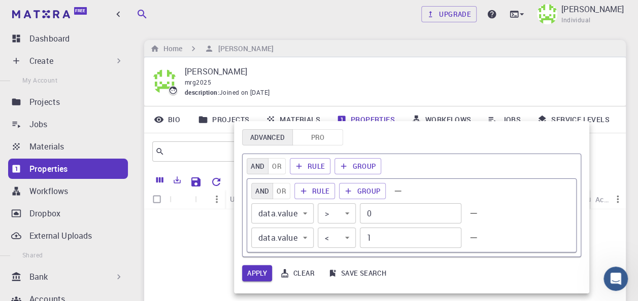
click at [214, 278] on div at bounding box center [319, 150] width 638 height 301
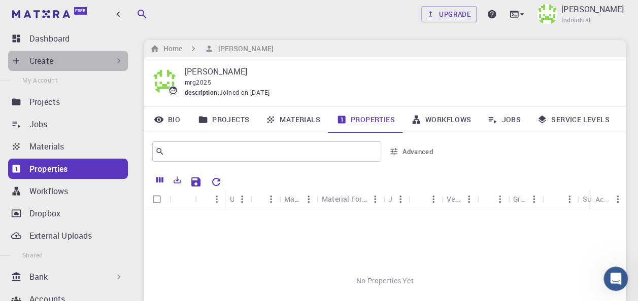
click at [94, 59] on div "Create" at bounding box center [76, 61] width 94 height 12
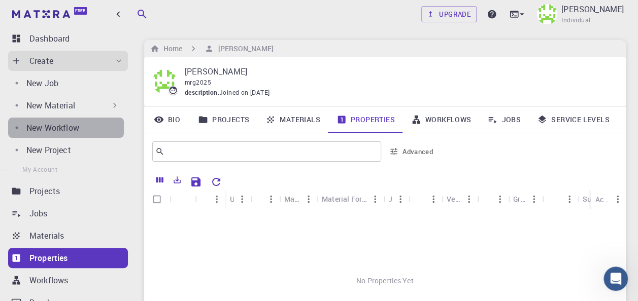
click at [79, 137] on link "New Workflow" at bounding box center [66, 128] width 116 height 20
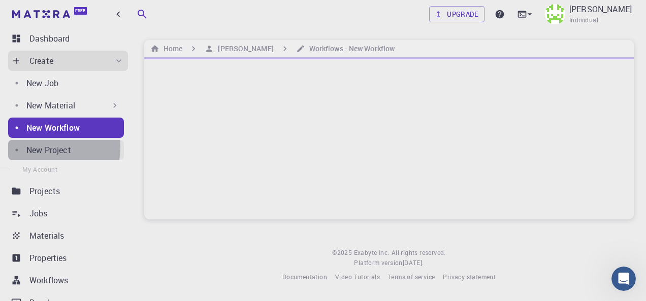
click at [40, 147] on p "New Project" at bounding box center [48, 150] width 45 height 12
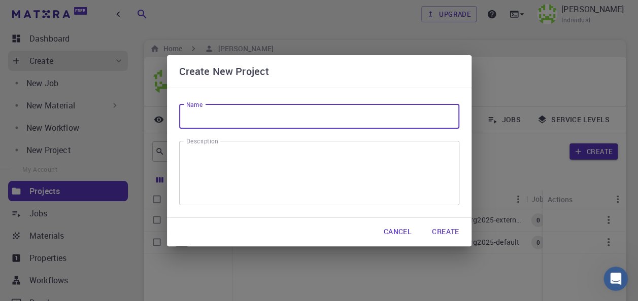
click at [331, 121] on input "Name" at bounding box center [319, 117] width 280 height 24
type input "mrg"
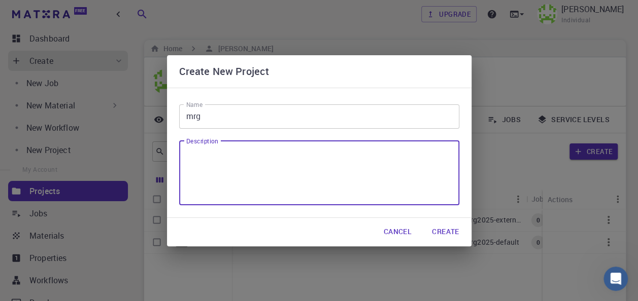
click at [226, 194] on textarea "Description" at bounding box center [319, 173] width 266 height 48
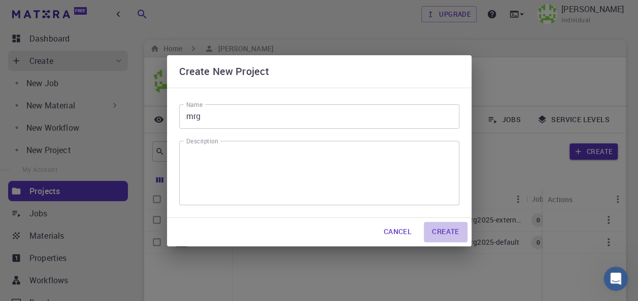
click at [452, 233] on button "Create" at bounding box center [445, 232] width 43 height 20
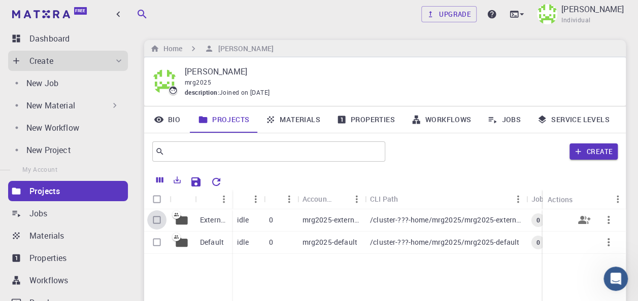
click at [159, 224] on input "Select row" at bounding box center [156, 220] width 19 height 19
checkbox input "true"
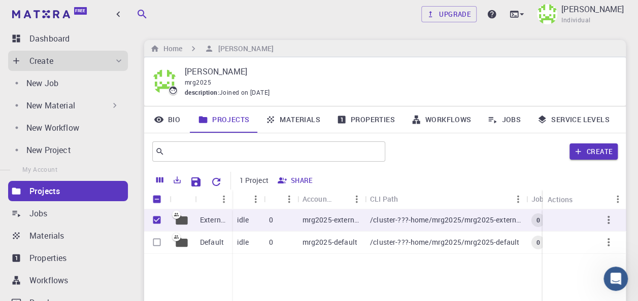
click at [344, 120] on icon at bounding box center [342, 120] width 8 height 8
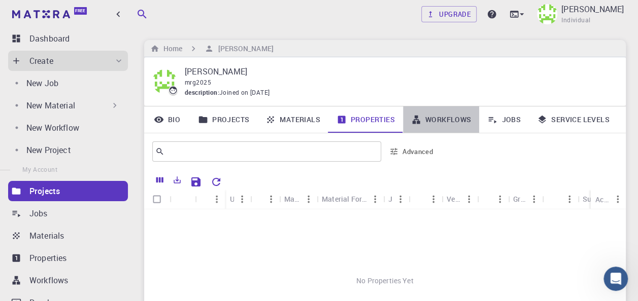
click at [441, 130] on link "Workflows" at bounding box center [441, 120] width 77 height 26
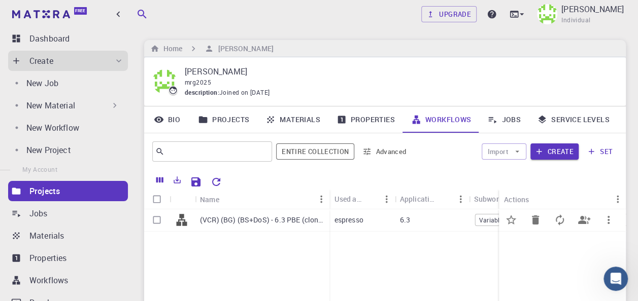
click at [485, 220] on span "Variable-cell Relaxation" at bounding box center [513, 220] width 74 height 9
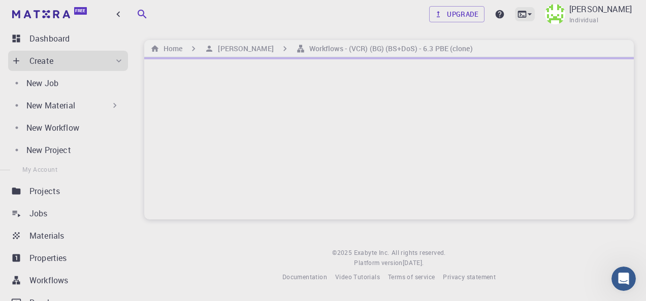
click at [524, 17] on icon at bounding box center [529, 14] width 10 height 10
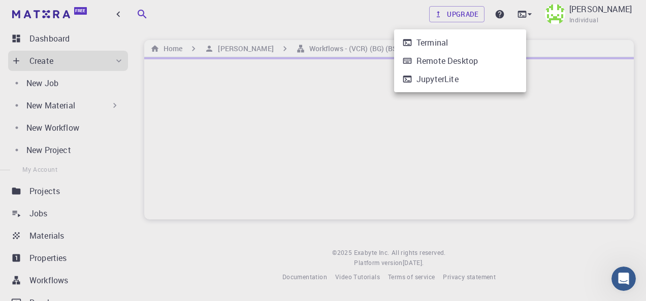
click at [577, 24] on div at bounding box center [323, 150] width 646 height 301
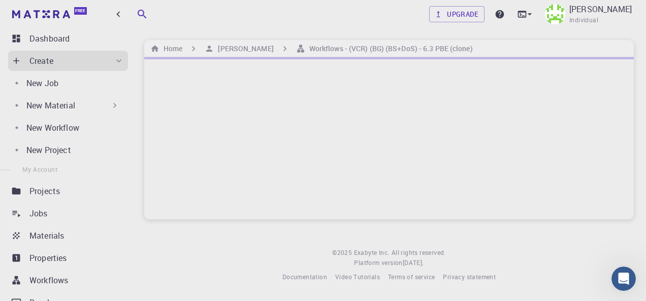
click at [572, 4] on p "[PERSON_NAME]" at bounding box center [600, 9] width 62 height 12
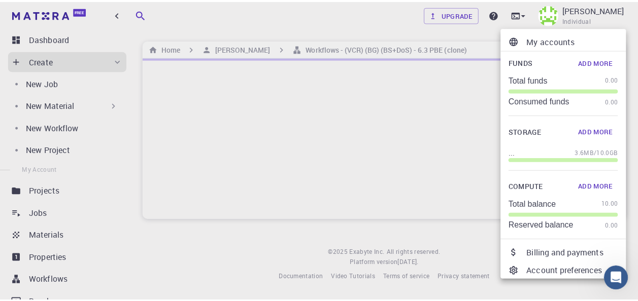
scroll to position [49, 0]
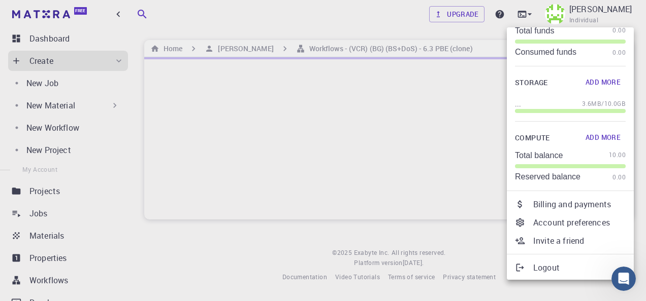
click at [537, 265] on p "Logout" at bounding box center [579, 268] width 92 height 12
